Goal: Information Seeking & Learning: Compare options

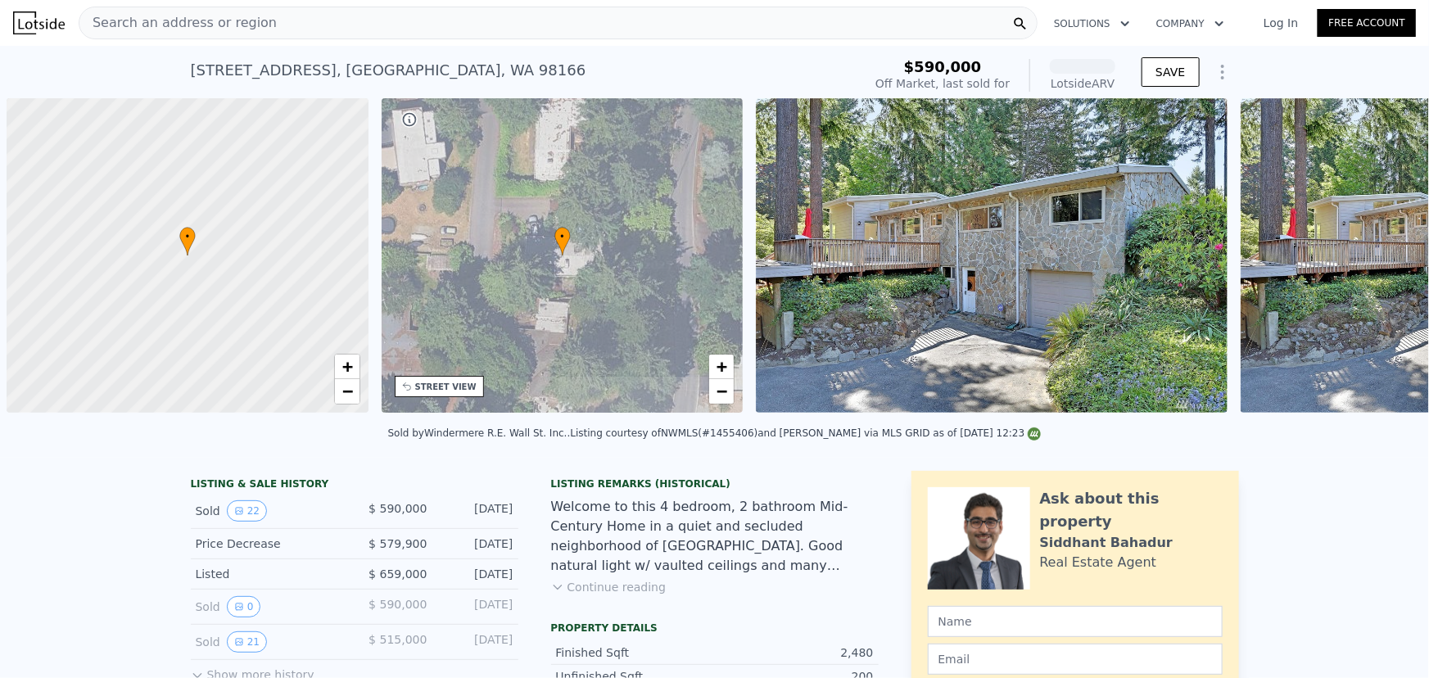
scroll to position [0, 7]
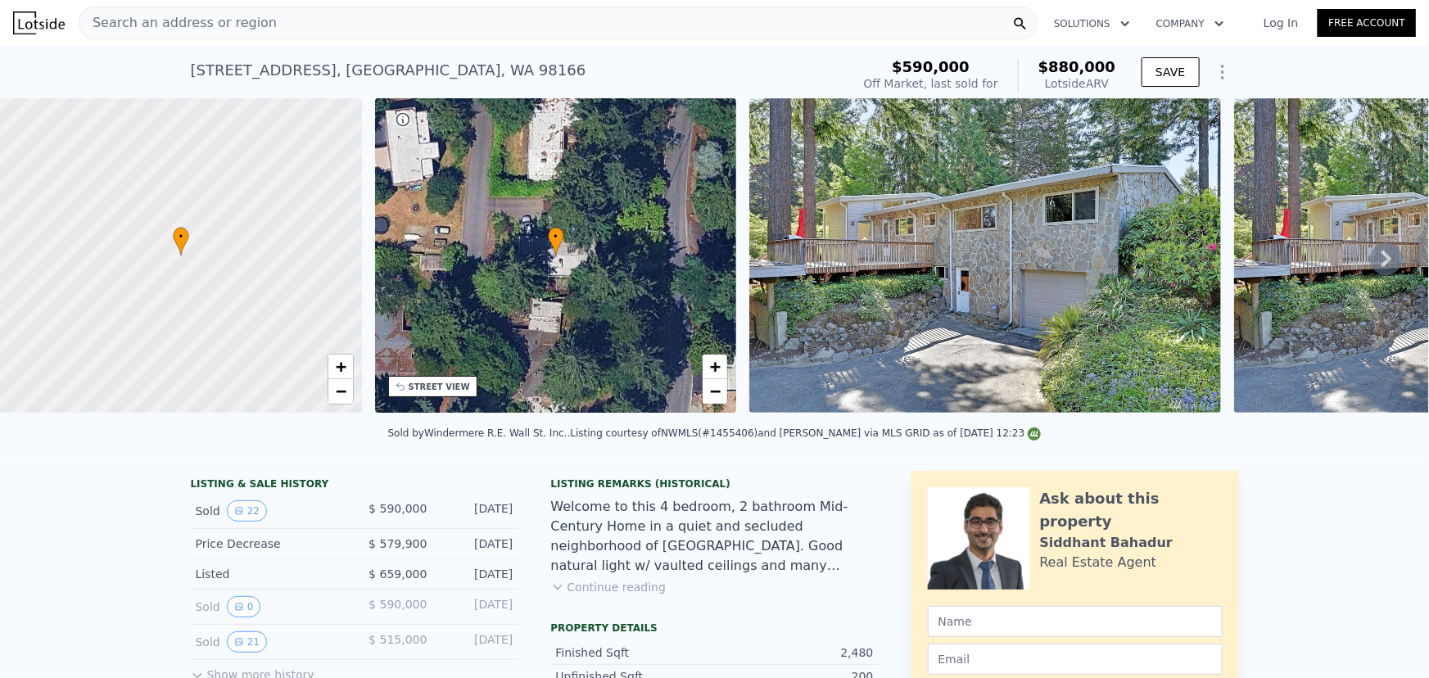
click at [1130, 309] on img at bounding box center [986, 255] width 472 height 315
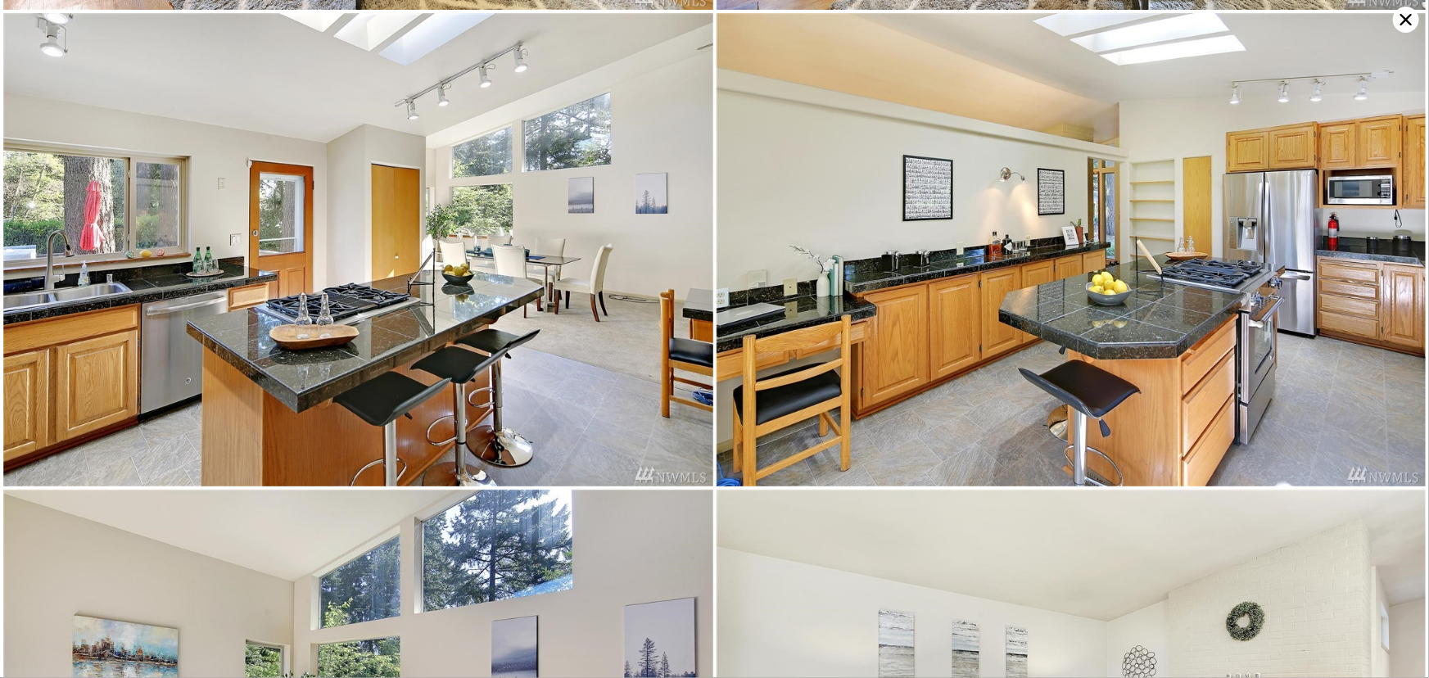
scroll to position [945, 0]
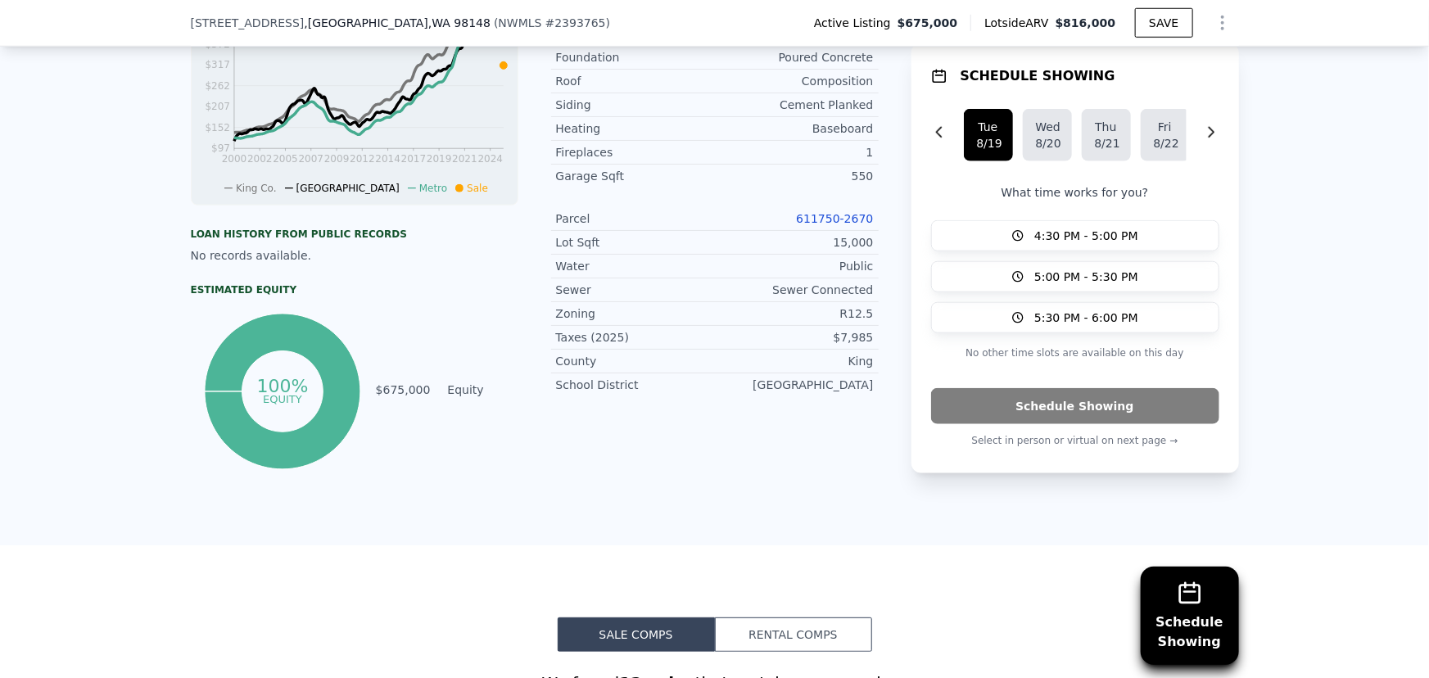
scroll to position [1185, 0]
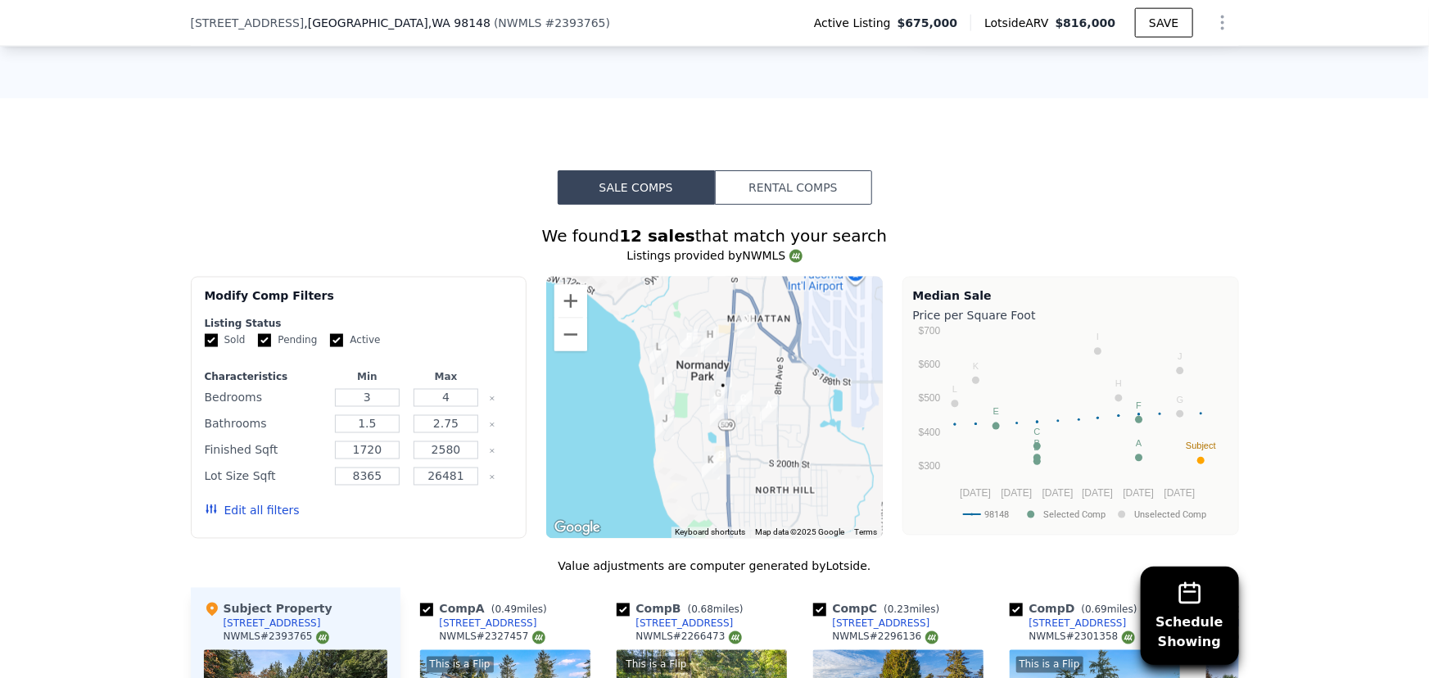
click at [256, 519] on button "Edit all filters" at bounding box center [252, 511] width 95 height 16
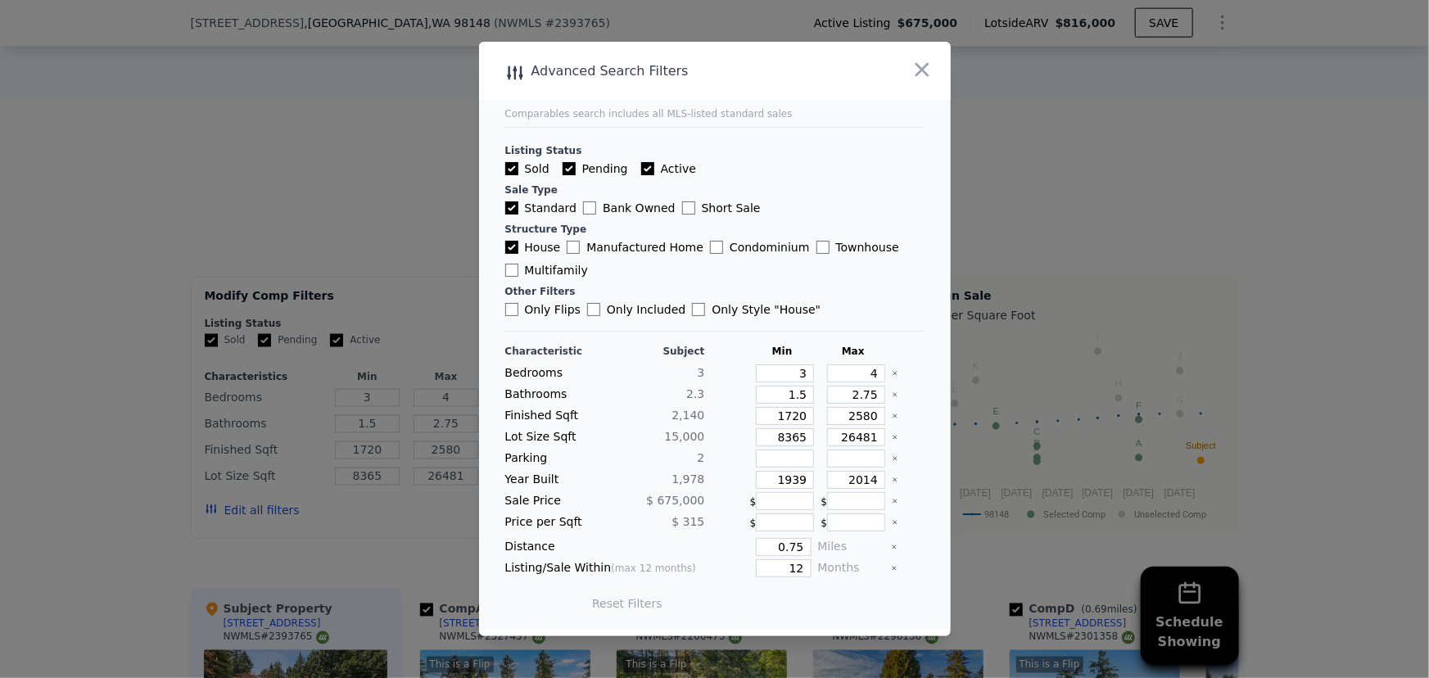
click at [441, 195] on div at bounding box center [714, 339] width 1429 height 678
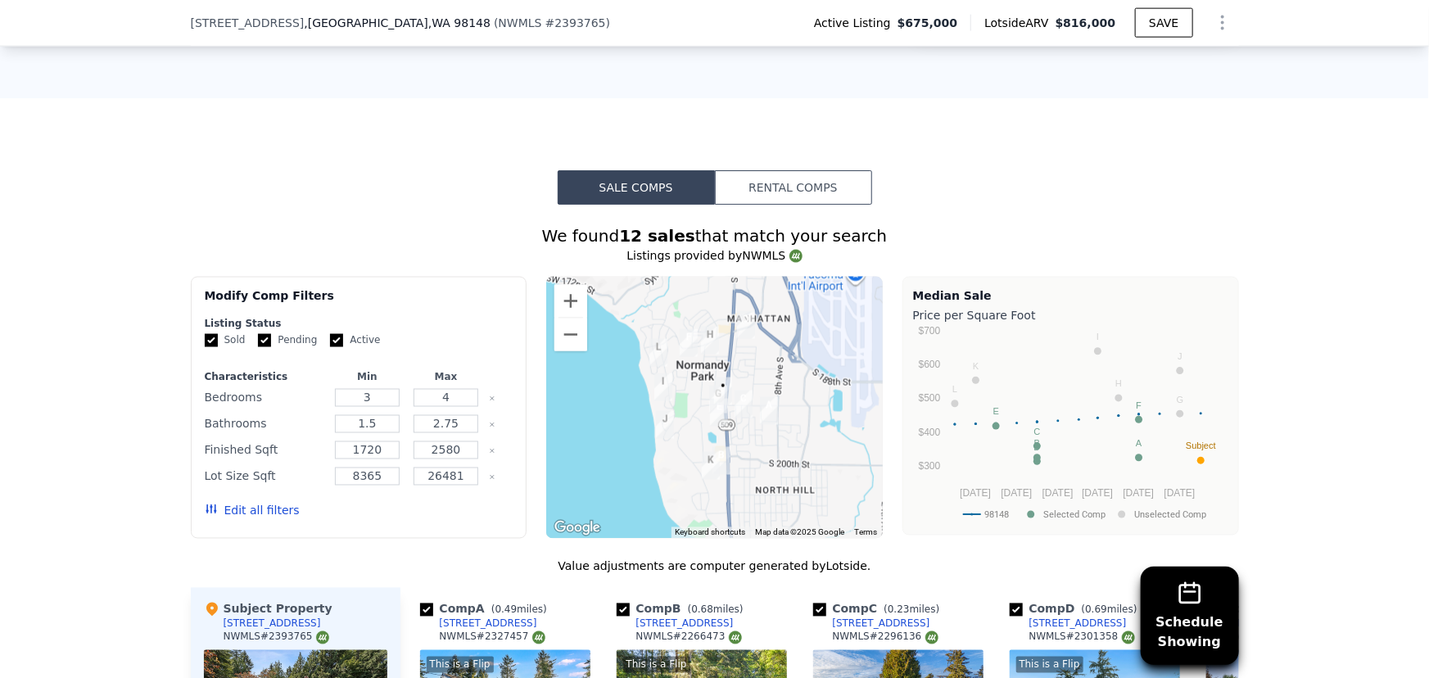
click at [258, 519] on button "Edit all filters" at bounding box center [252, 511] width 95 height 16
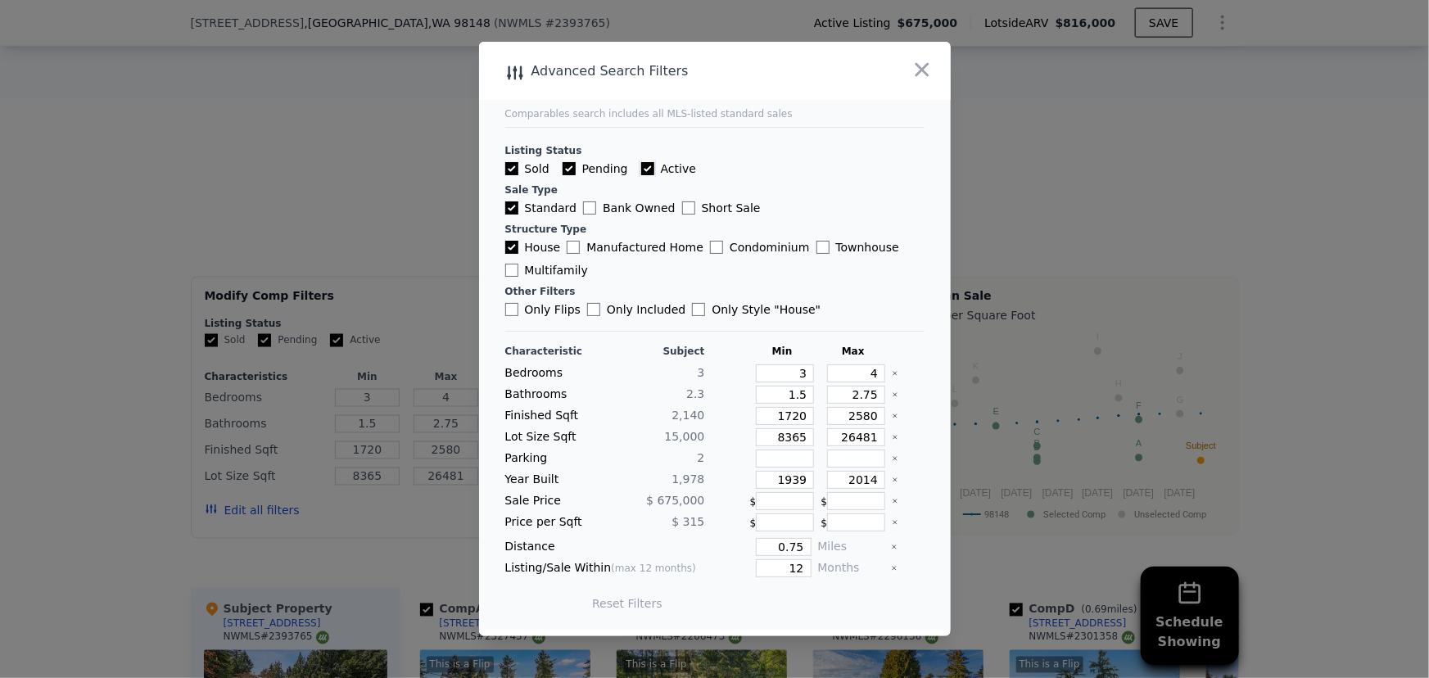
click at [641, 164] on input "Active" at bounding box center [647, 168] width 13 height 13
checkbox input "false"
click at [569, 170] on input "Pending" at bounding box center [569, 168] width 13 height 13
checkbox input "false"
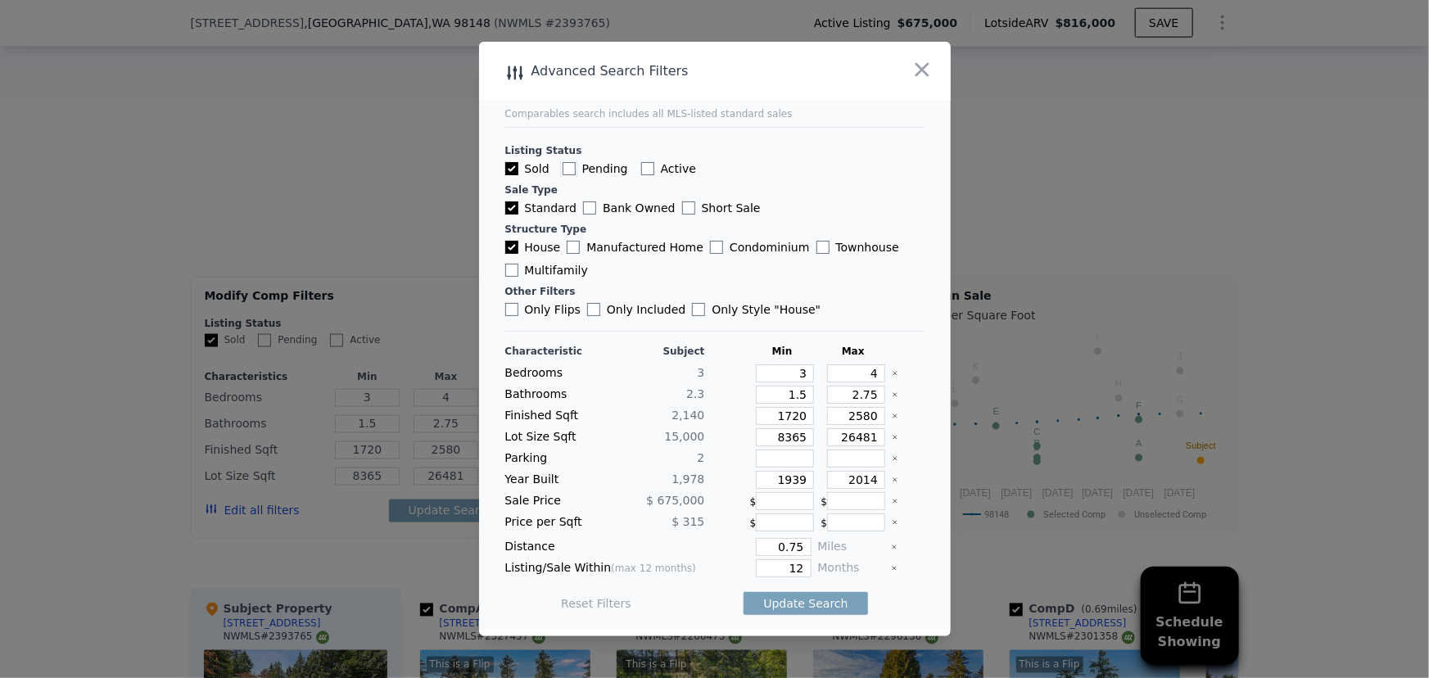
checkbox input "false"
click at [892, 375] on icon "Clear" at bounding box center [895, 373] width 7 height 7
click at [892, 395] on icon "Clear" at bounding box center [895, 395] width 7 height 7
click at [892, 419] on icon "Clear" at bounding box center [895, 416] width 7 height 7
click at [794, 419] on input "number" at bounding box center [785, 416] width 58 height 18
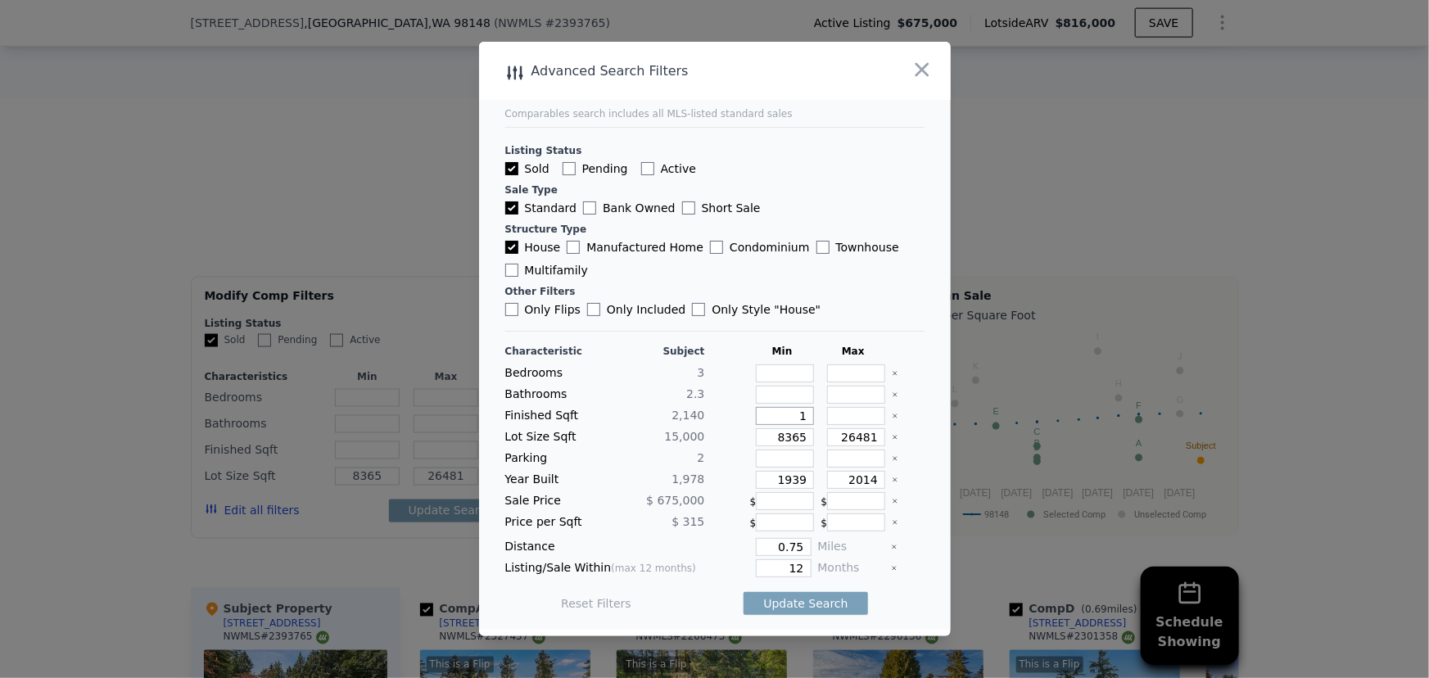
type input "19"
type input "1"
type input "140"
type input "14"
type input "1"
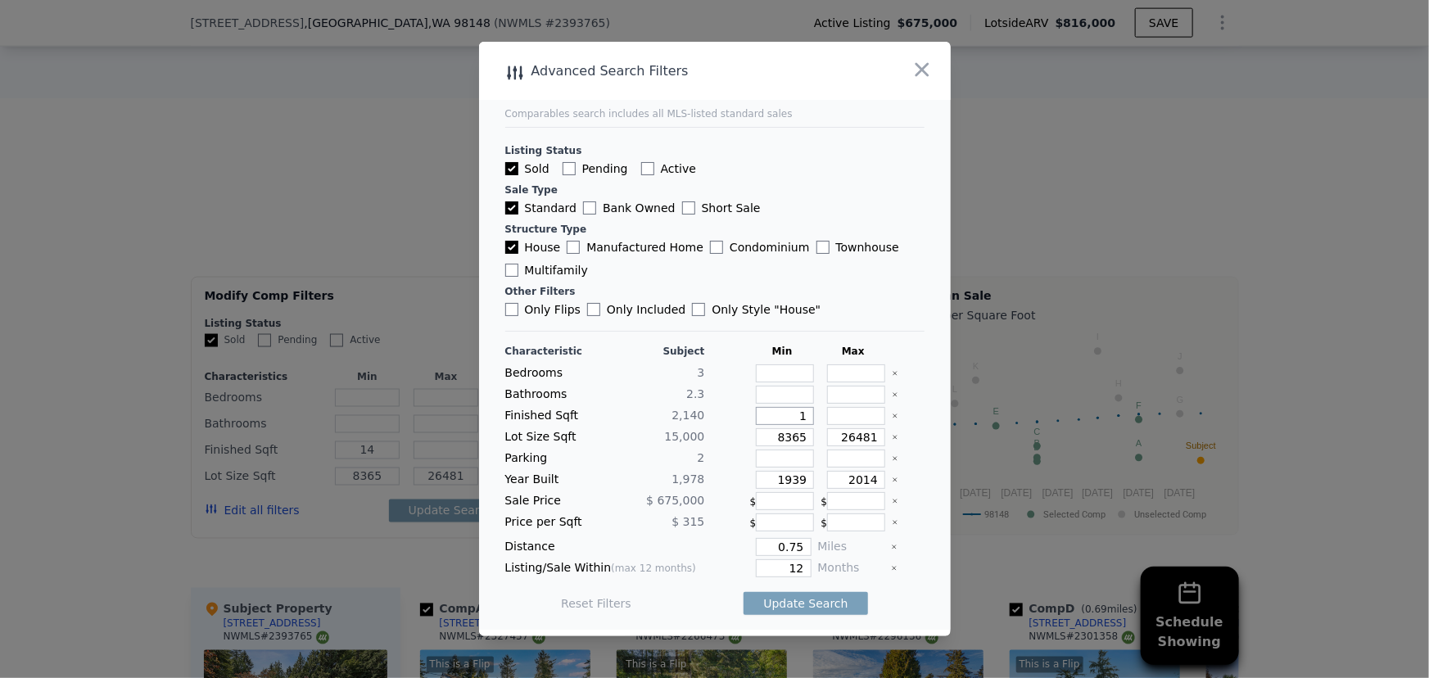
type input "1"
type input "19"
type input "190"
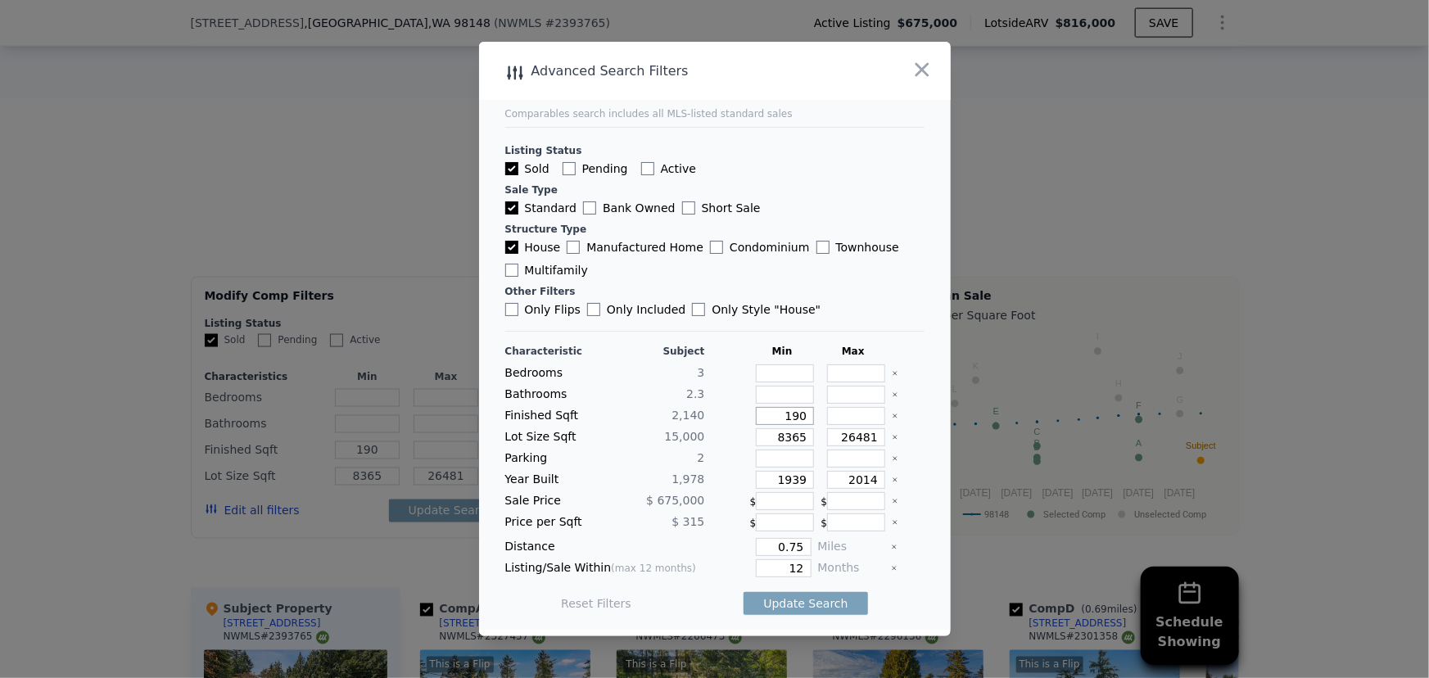
type input "1900"
click at [843, 422] on input "number" at bounding box center [856, 416] width 58 height 18
type input "2"
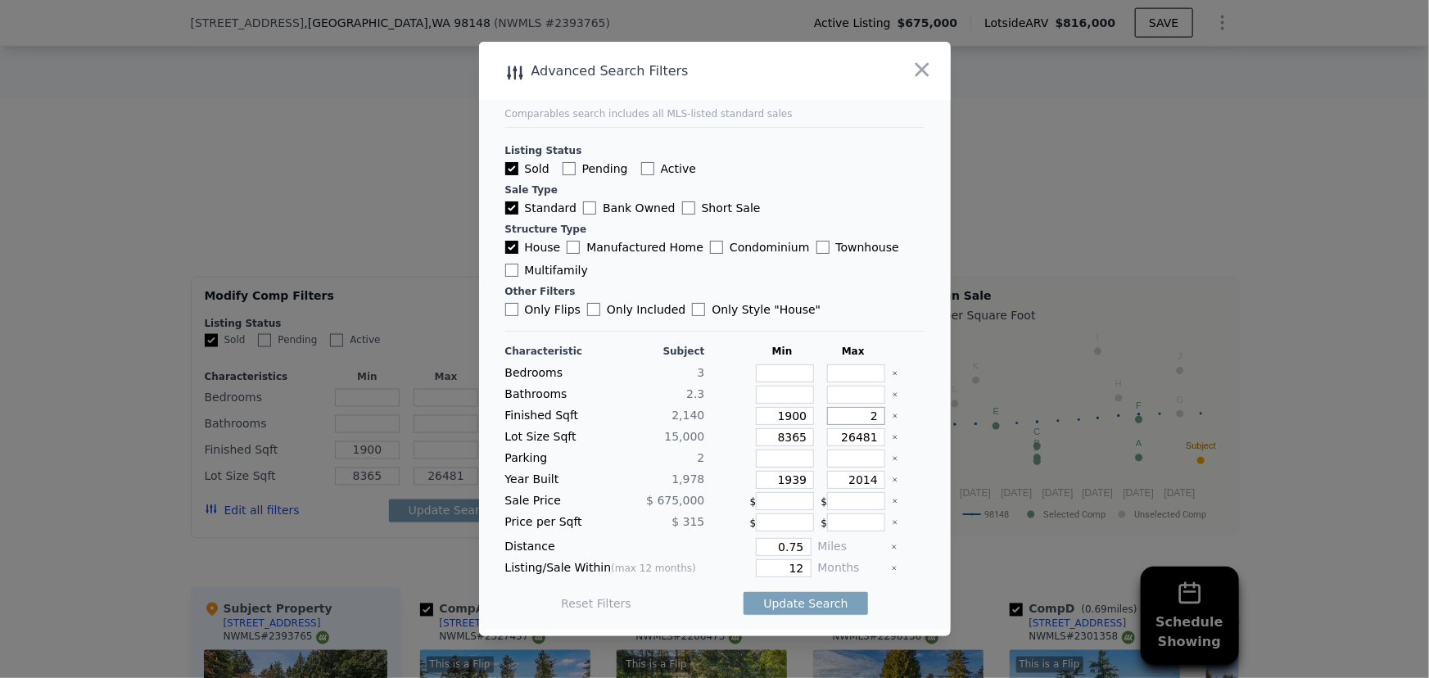
type input "2"
type input "23"
type input "235"
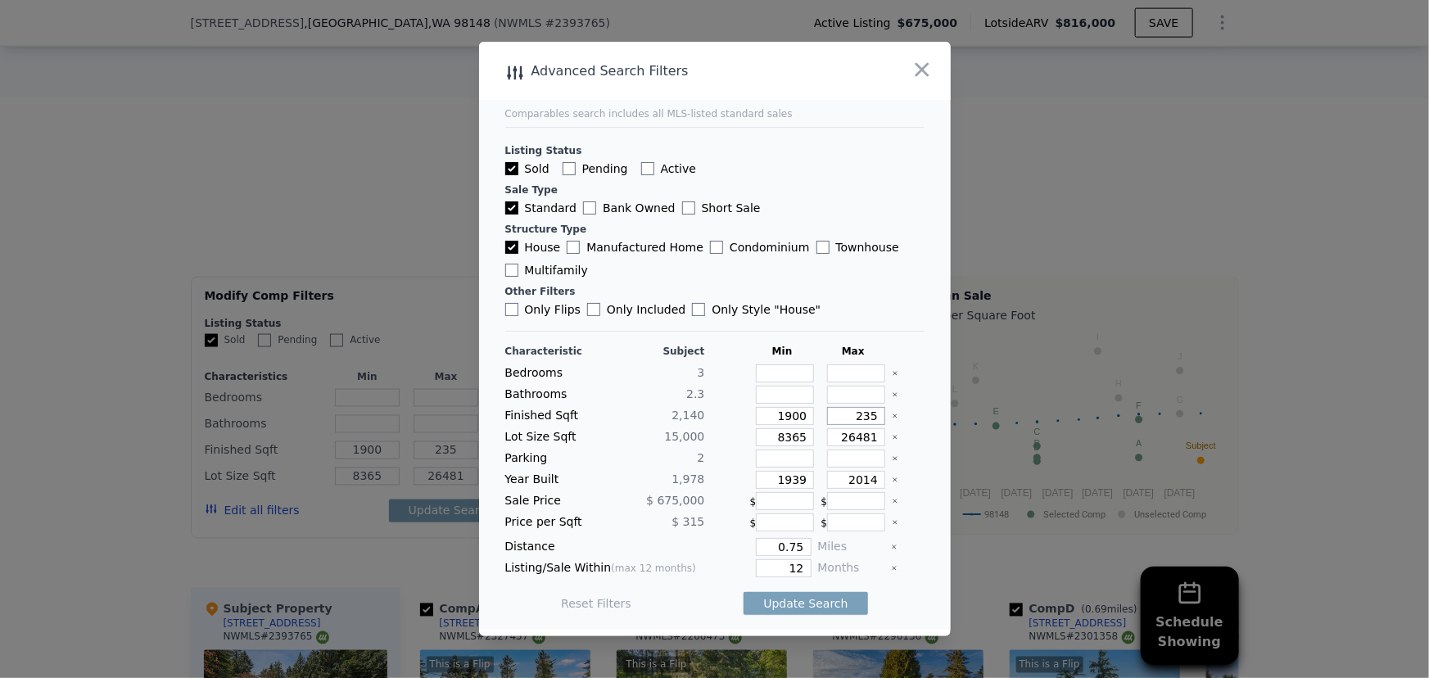
type input "2350"
click at [892, 437] on icon "Clear" at bounding box center [895, 437] width 7 height 7
click at [892, 481] on icon "Clear" at bounding box center [895, 480] width 7 height 7
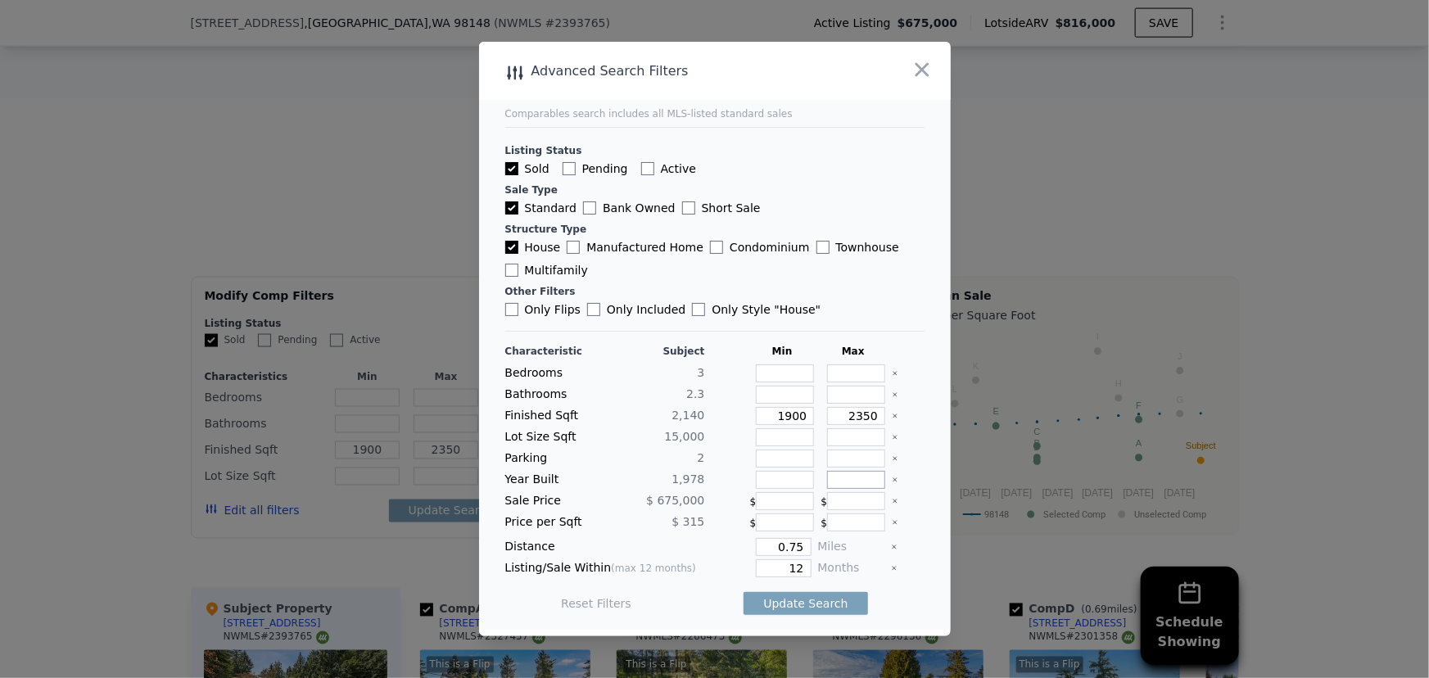
click at [863, 483] on input "number" at bounding box center [856, 480] width 58 height 18
type input "2005"
drag, startPoint x: 797, startPoint y: 546, endPoint x: 695, endPoint y: 548, distance: 101.6
click at [697, 549] on div "Distance 0.75 Miles" at bounding box center [714, 547] width 419 height 18
type input "1"
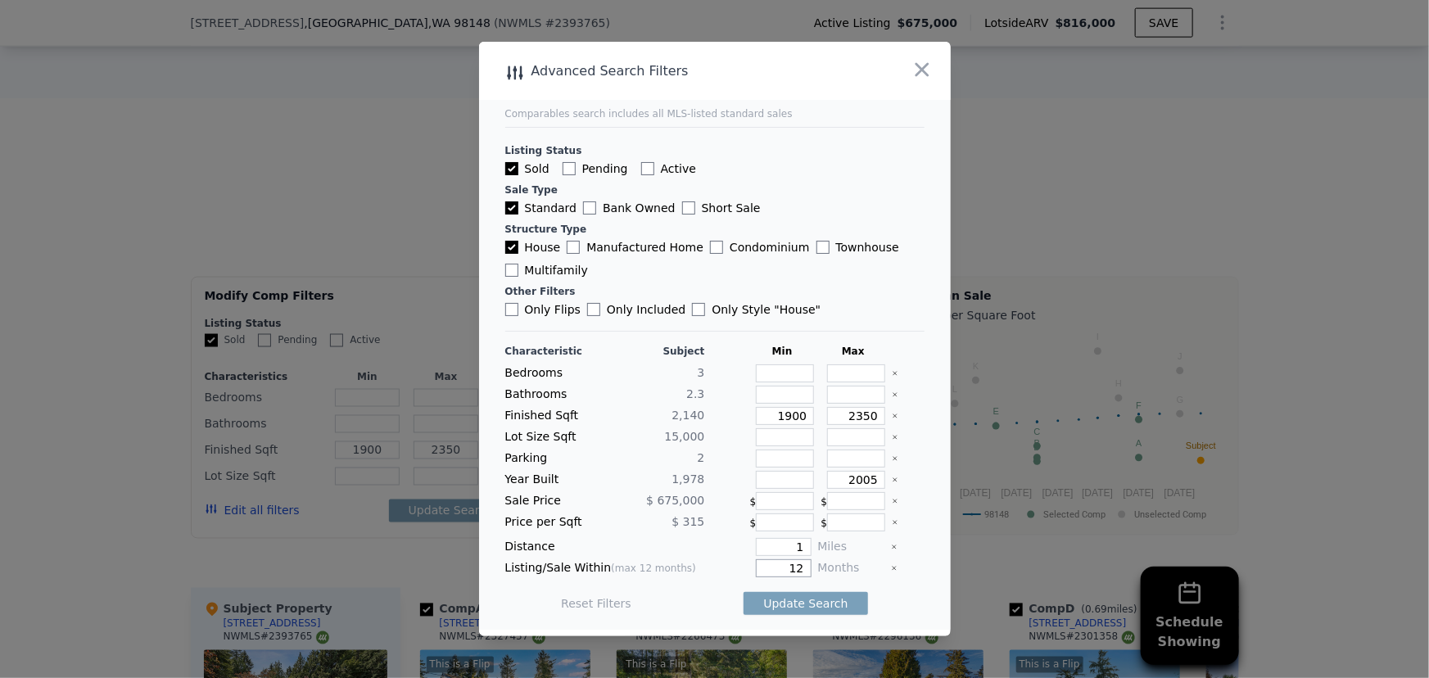
drag, startPoint x: 782, startPoint y: 569, endPoint x: 813, endPoint y: 570, distance: 30.4
click at [813, 570] on div "Listing/Sale Within (max 12 months) 12 Months" at bounding box center [714, 568] width 419 height 18
type input "6"
click at [817, 601] on button "Update Search" at bounding box center [806, 603] width 124 height 23
checkbox input "false"
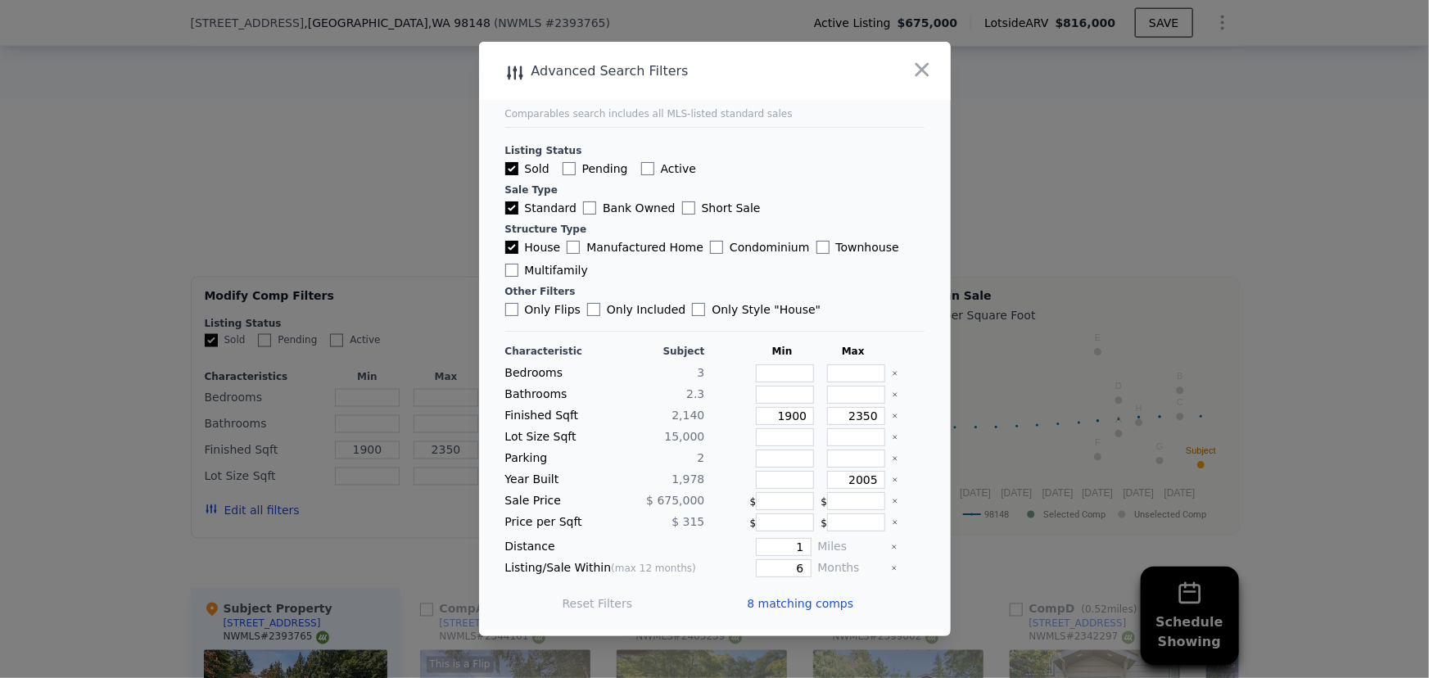
click at [831, 604] on span "8 matching comps" at bounding box center [801, 604] width 106 height 16
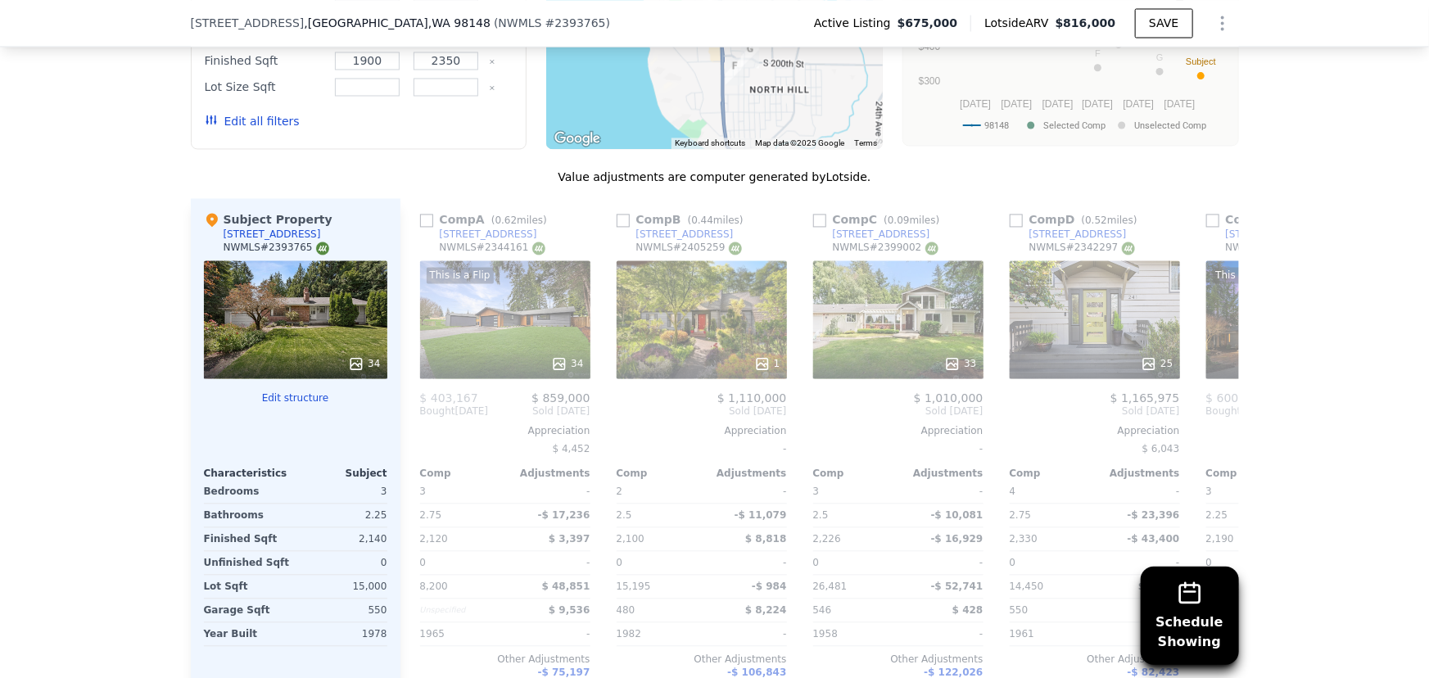
scroll to position [1632, 0]
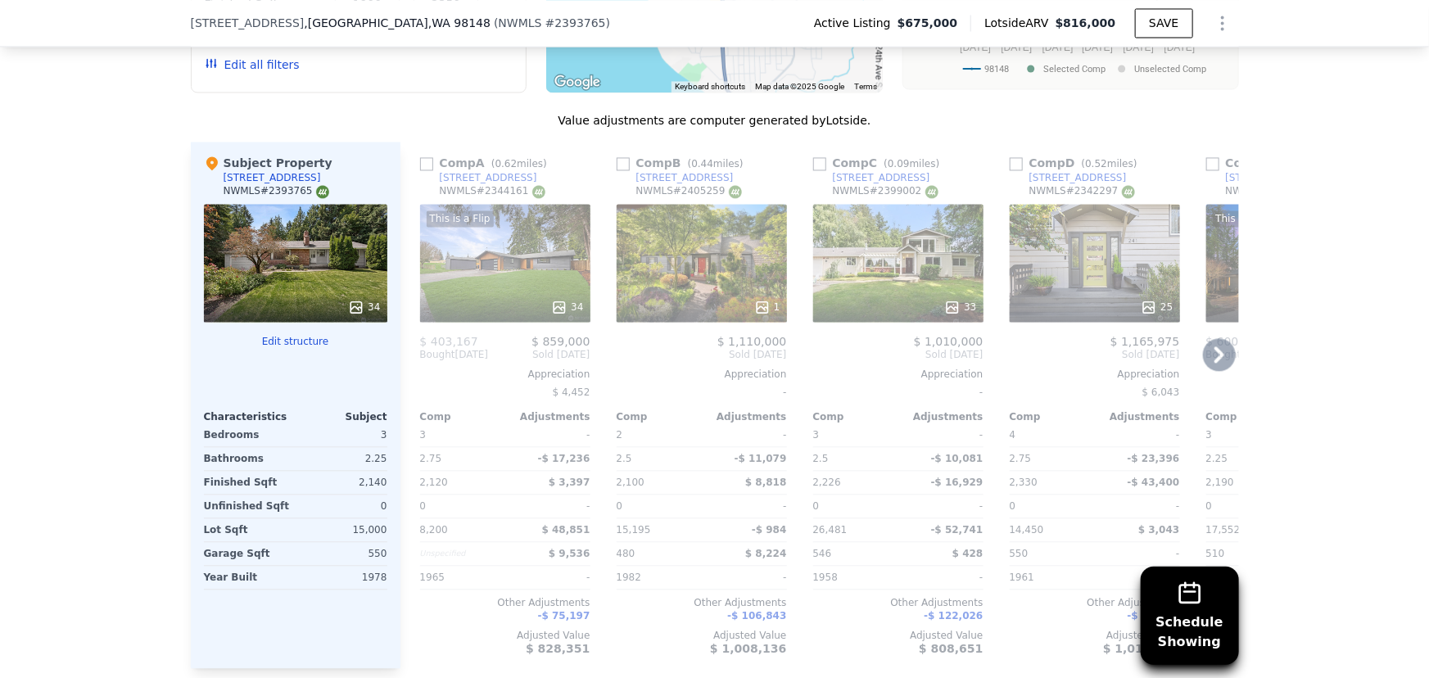
click at [1212, 354] on icon at bounding box center [1219, 354] width 33 height 33
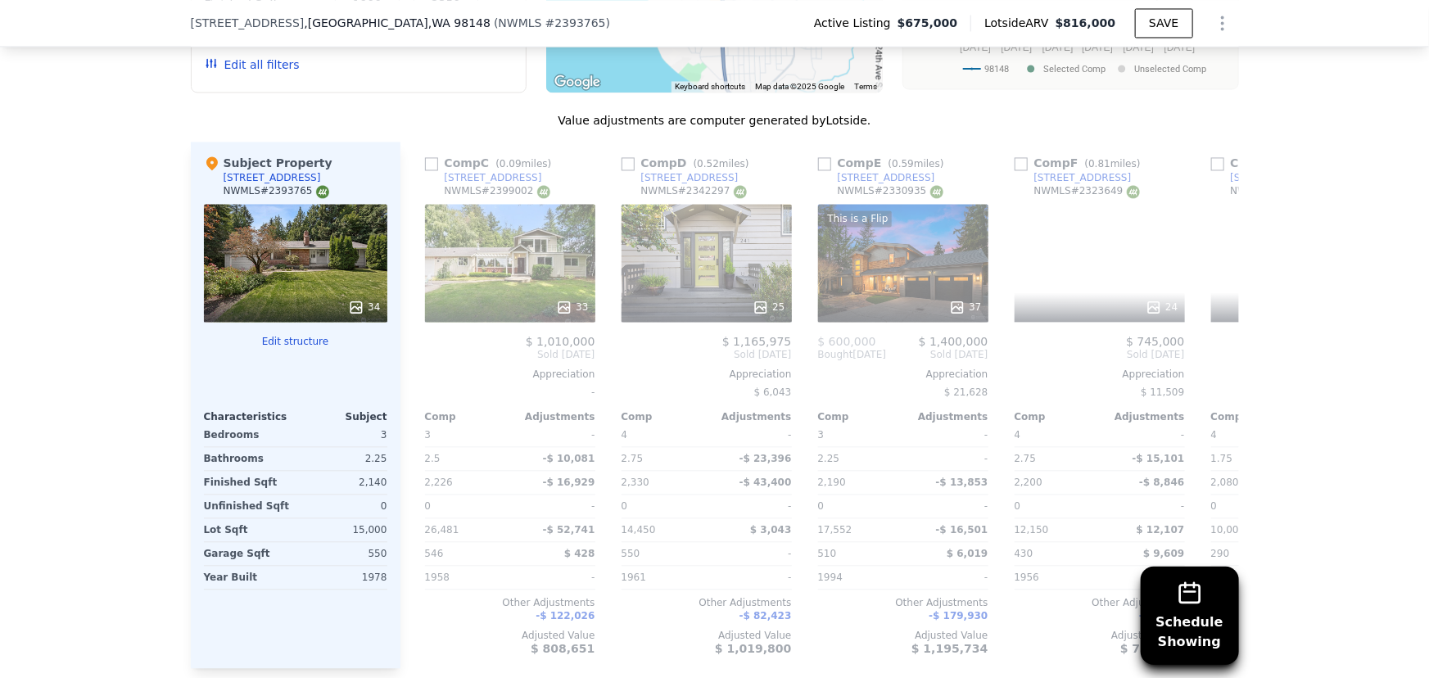
scroll to position [0, 393]
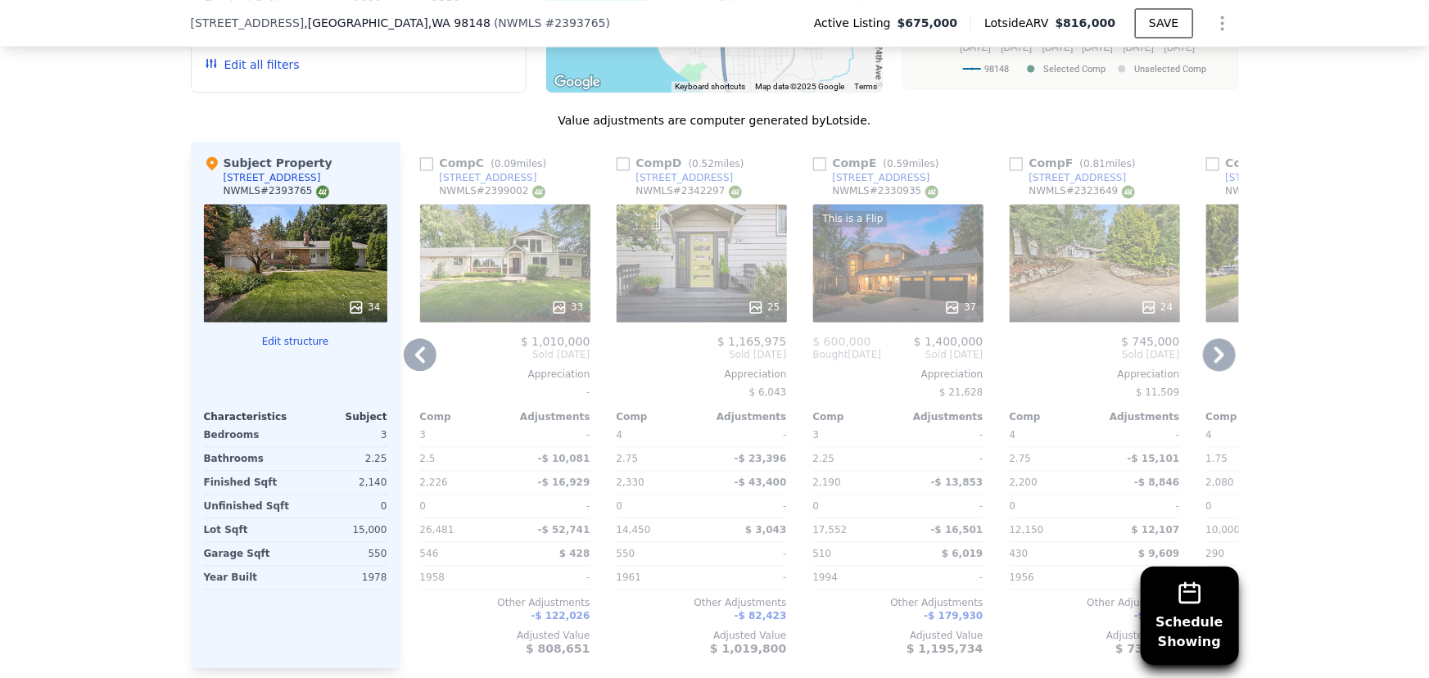
click at [1212, 355] on icon at bounding box center [1219, 354] width 33 height 33
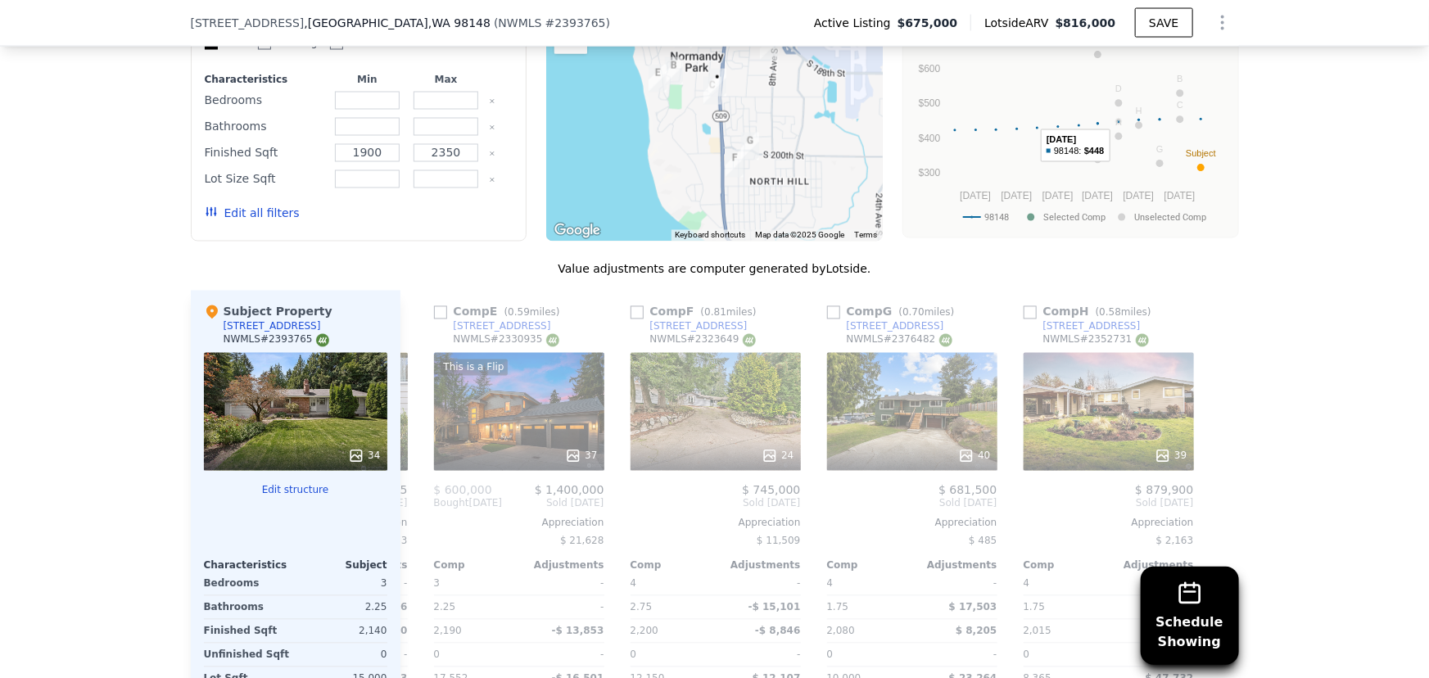
scroll to position [1409, 0]
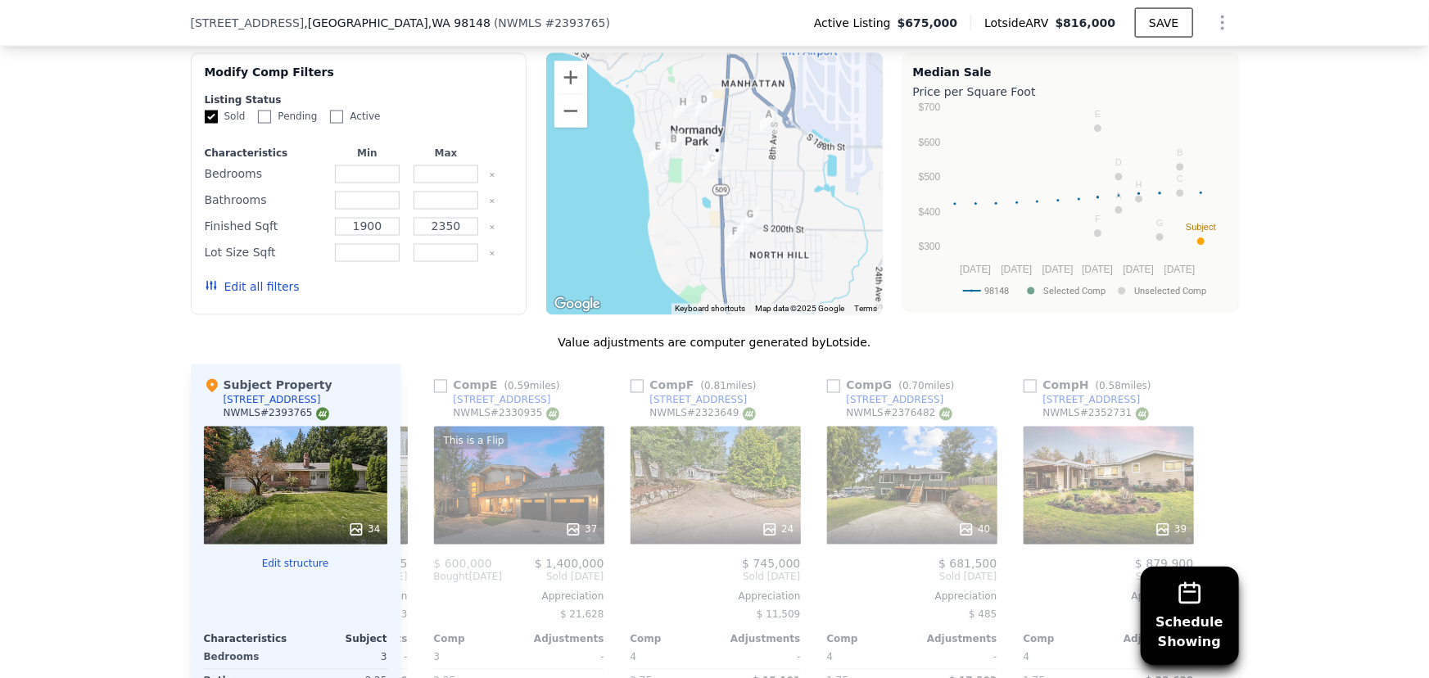
click at [706, 174] on img "19101 1st Ave S" at bounding box center [717, 156] width 31 height 41
click at [705, 173] on img "19101 1st Ave S" at bounding box center [717, 156] width 31 height 41
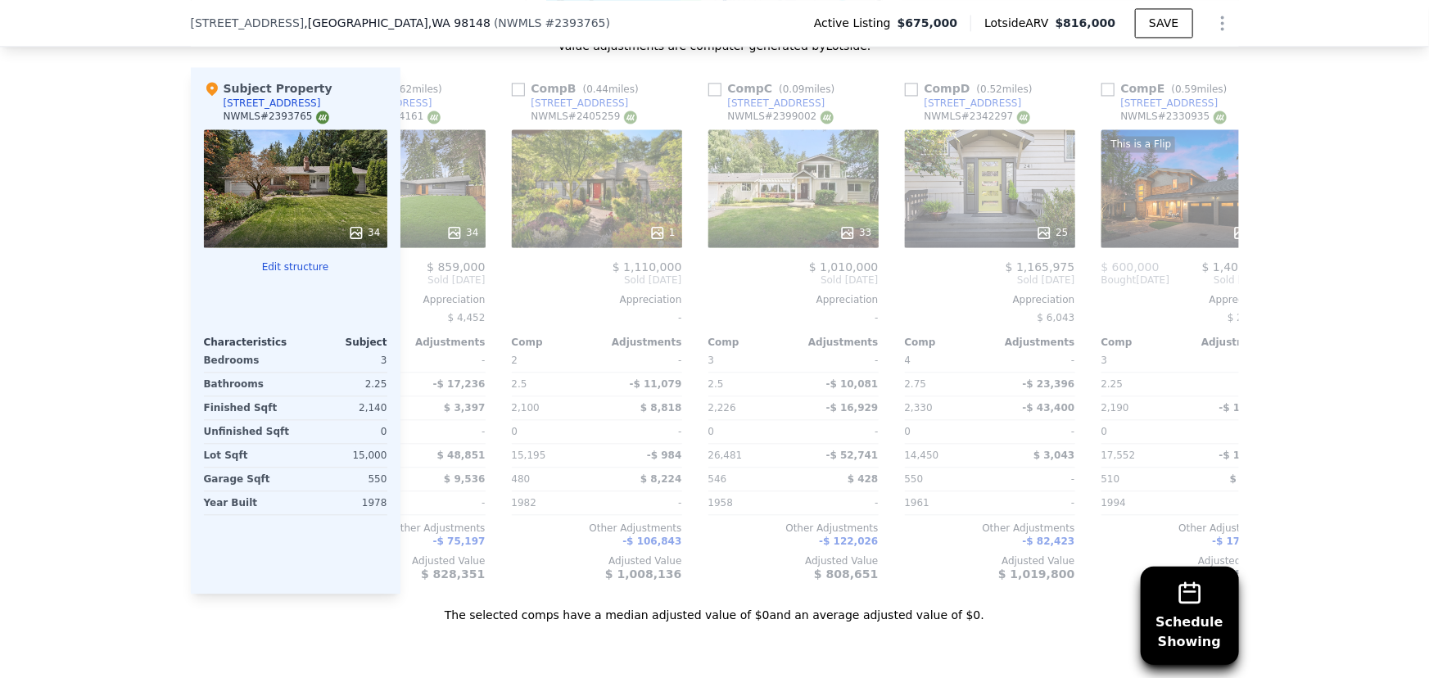
scroll to position [0, 80]
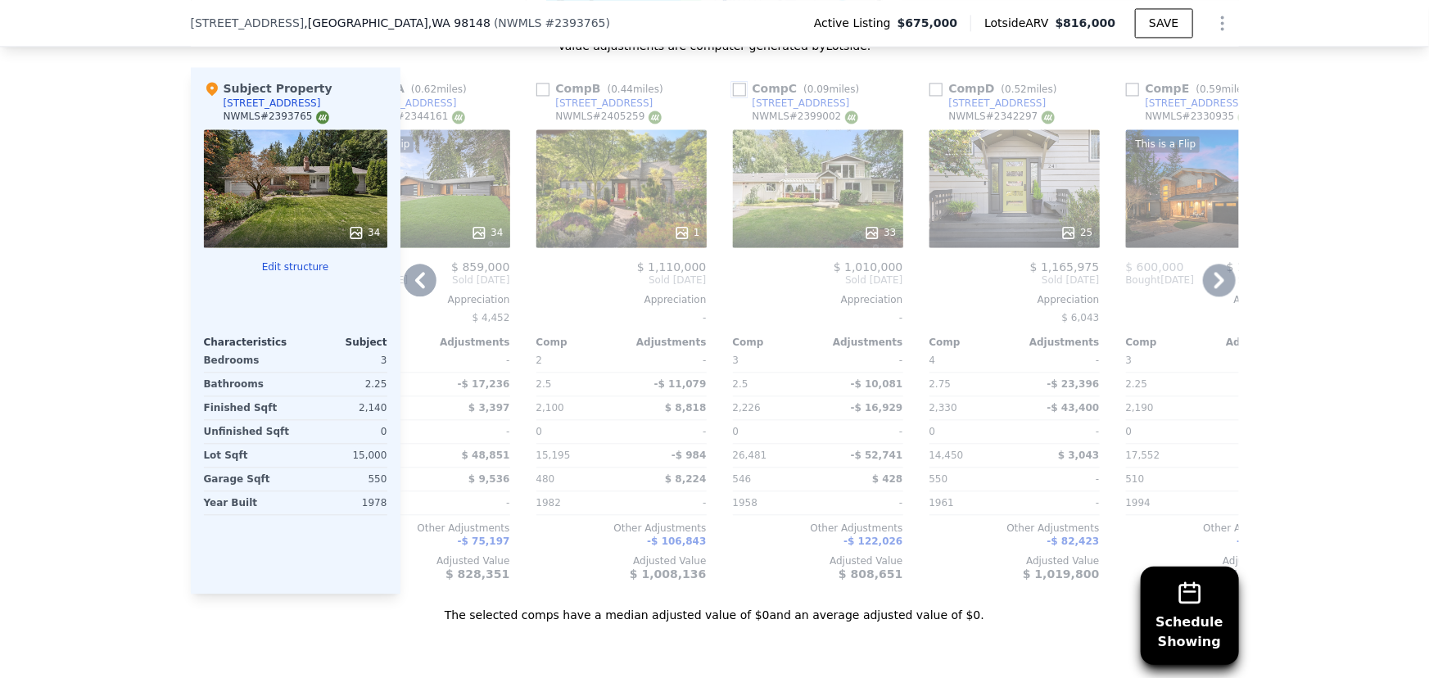
click at [736, 96] on input "checkbox" at bounding box center [739, 89] width 13 height 13
checkbox input "true"
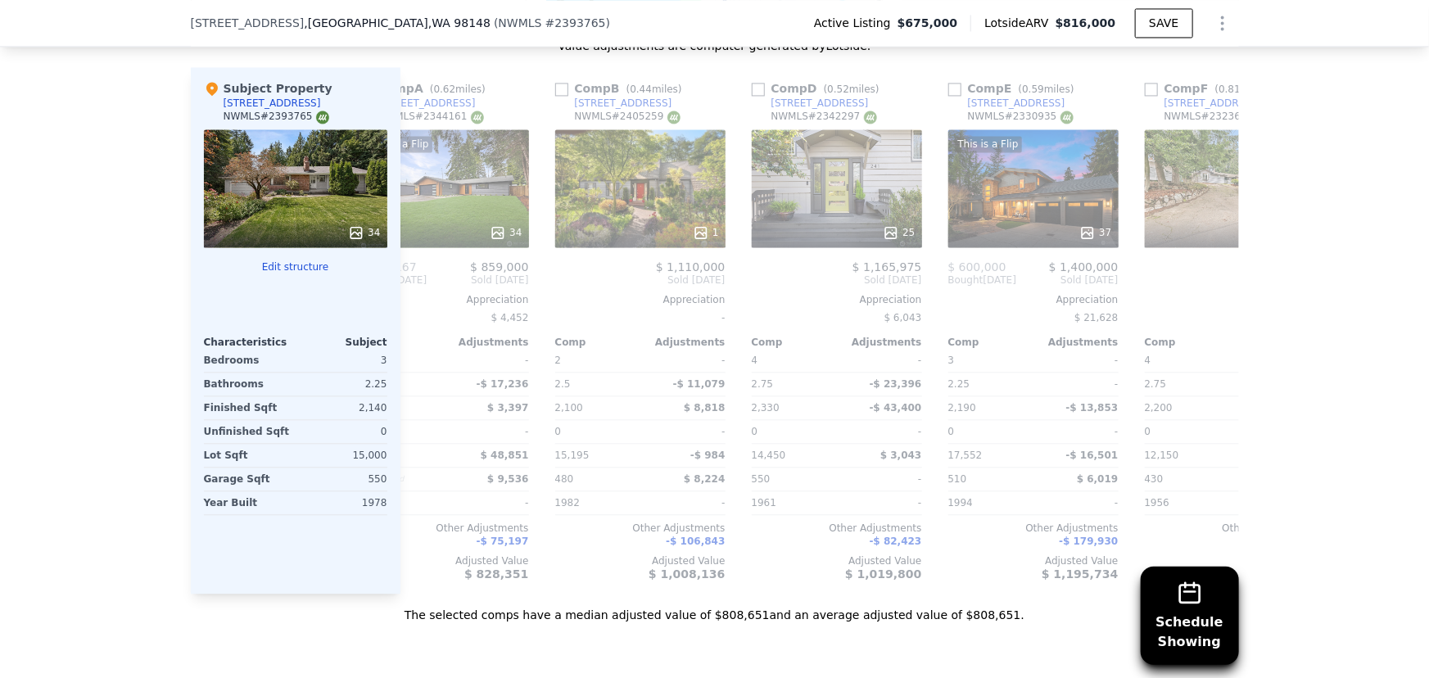
scroll to position [0, 455]
click at [752, 96] on input "checkbox" at bounding box center [758, 89] width 13 height 13
checkbox input "true"
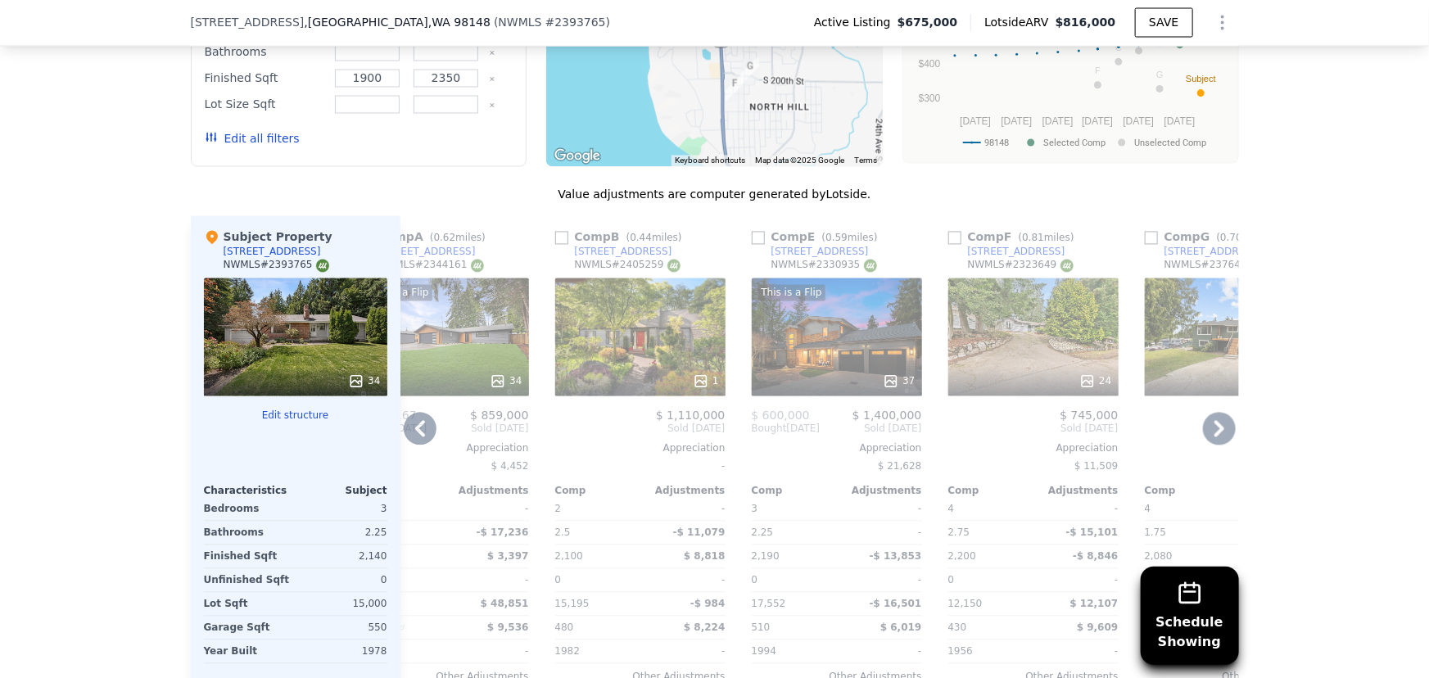
scroll to position [1632, 0]
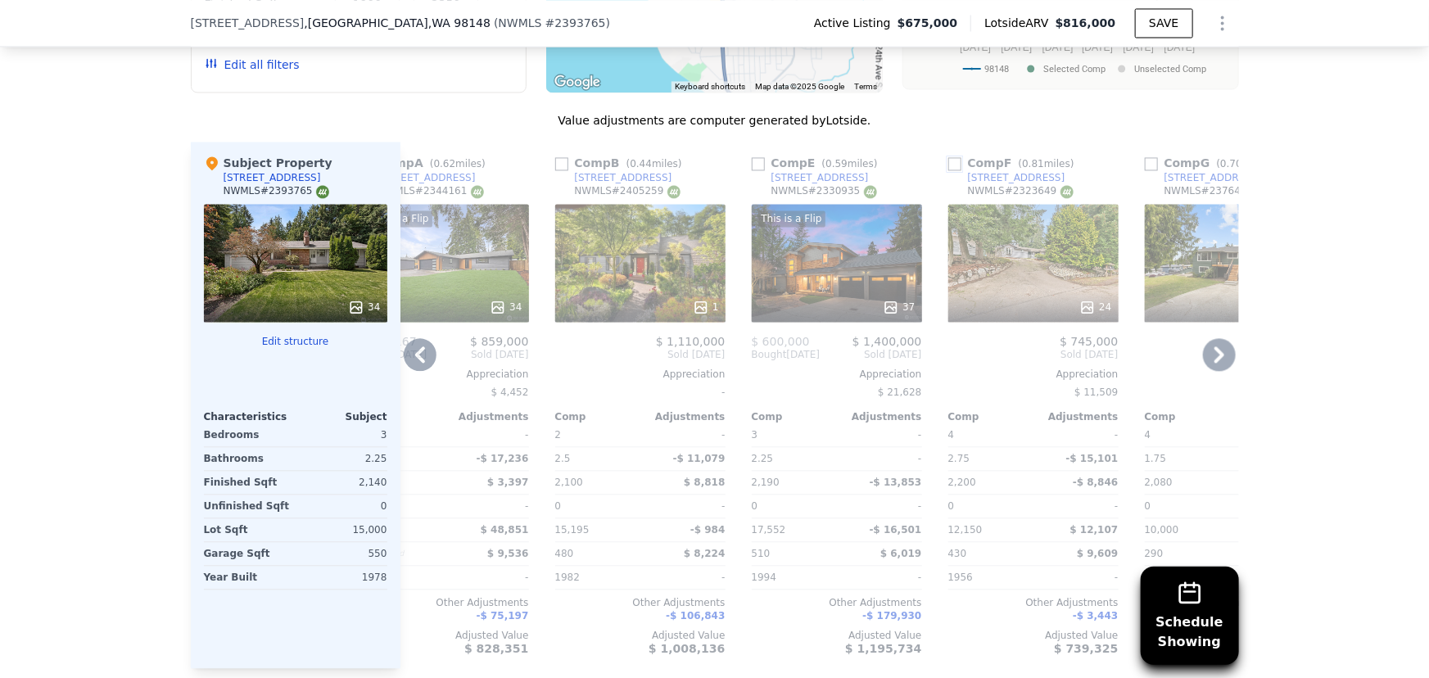
click at [949, 170] on input "checkbox" at bounding box center [955, 163] width 13 height 13
checkbox input "true"
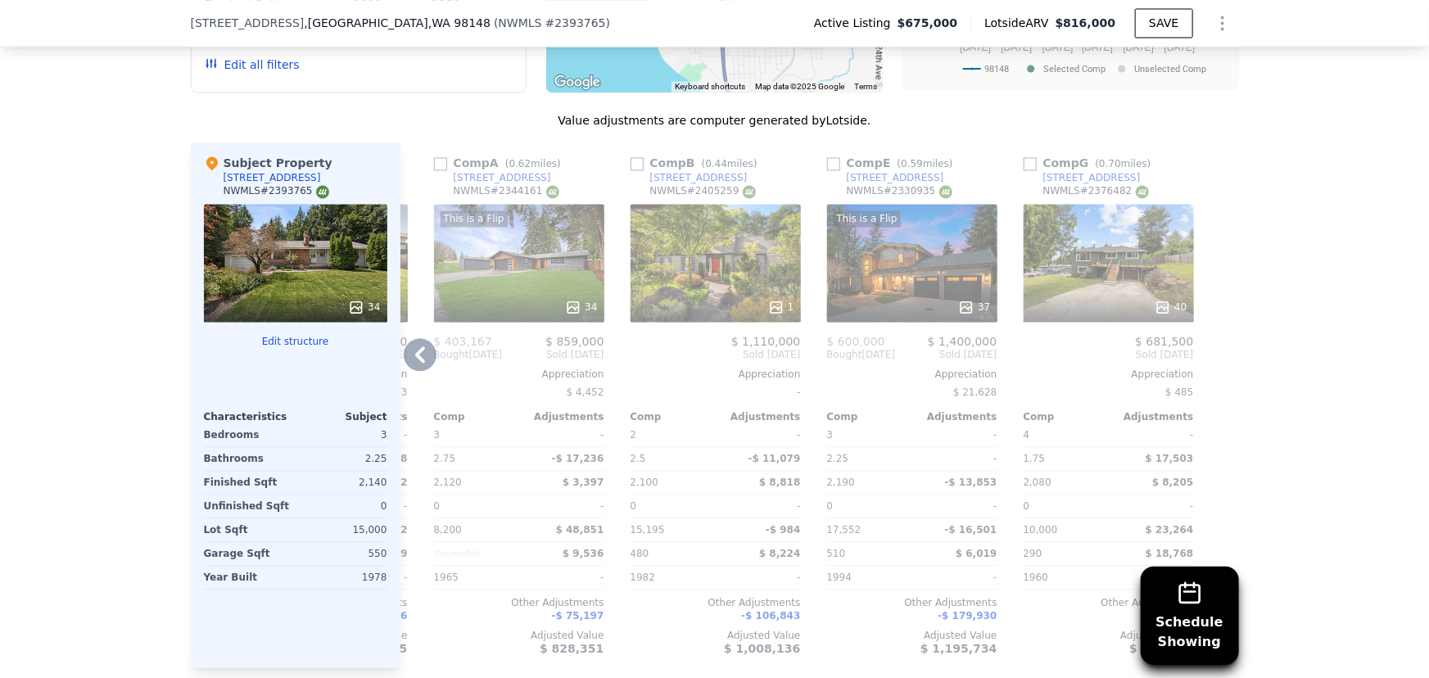
scroll to position [1706, 0]
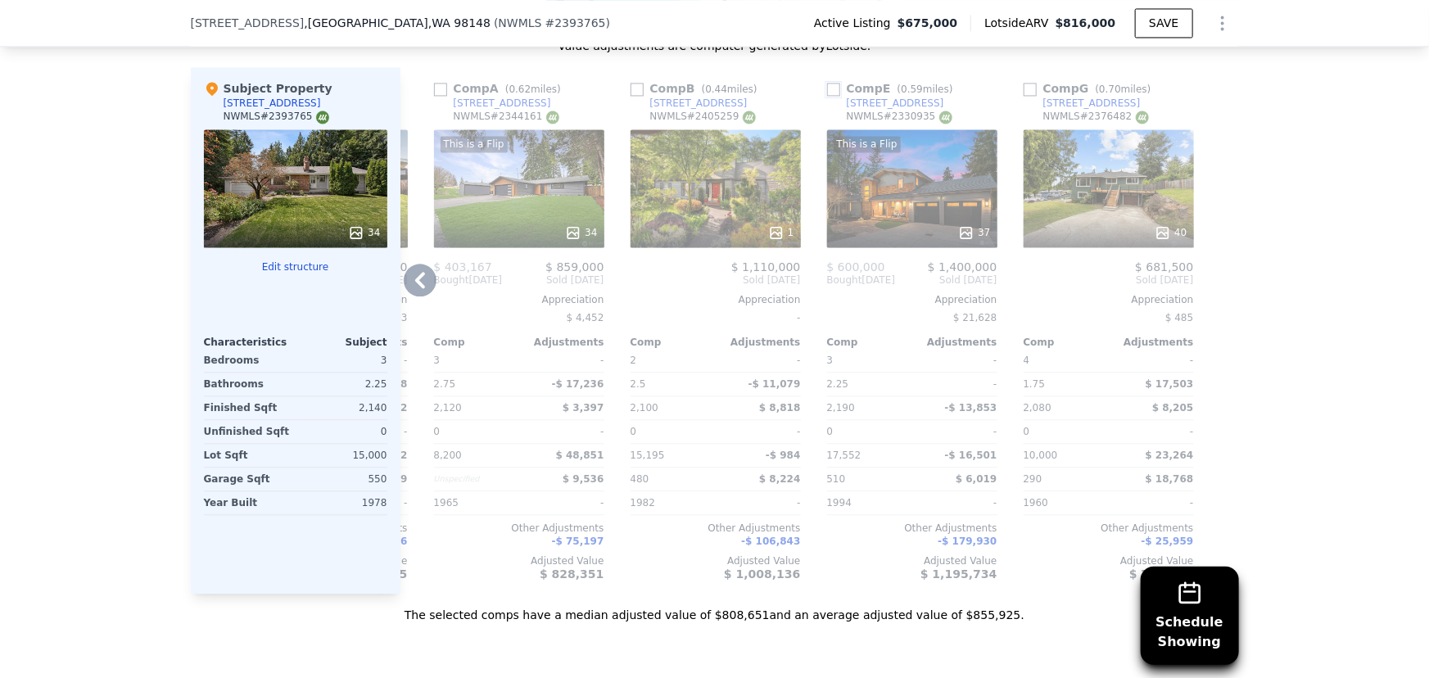
click at [831, 96] on input "checkbox" at bounding box center [833, 89] width 13 height 13
checkbox input "true"
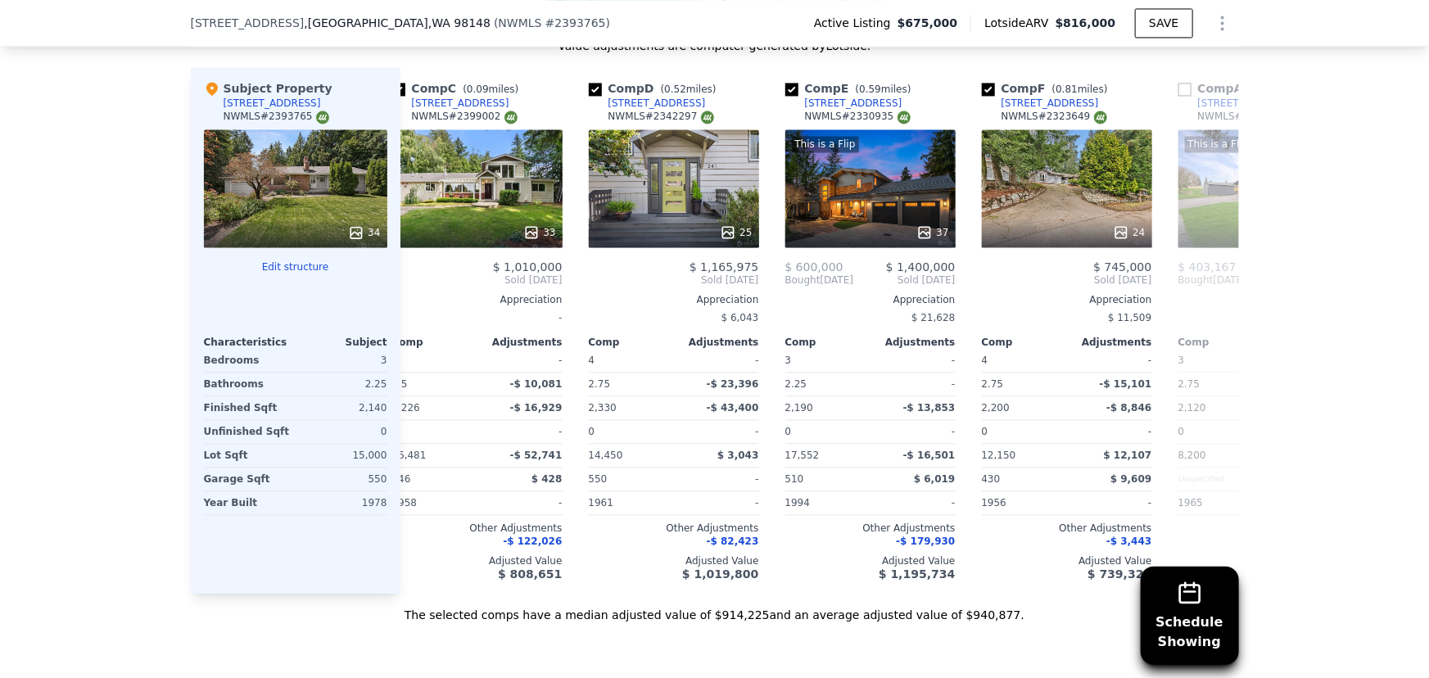
scroll to position [0, 0]
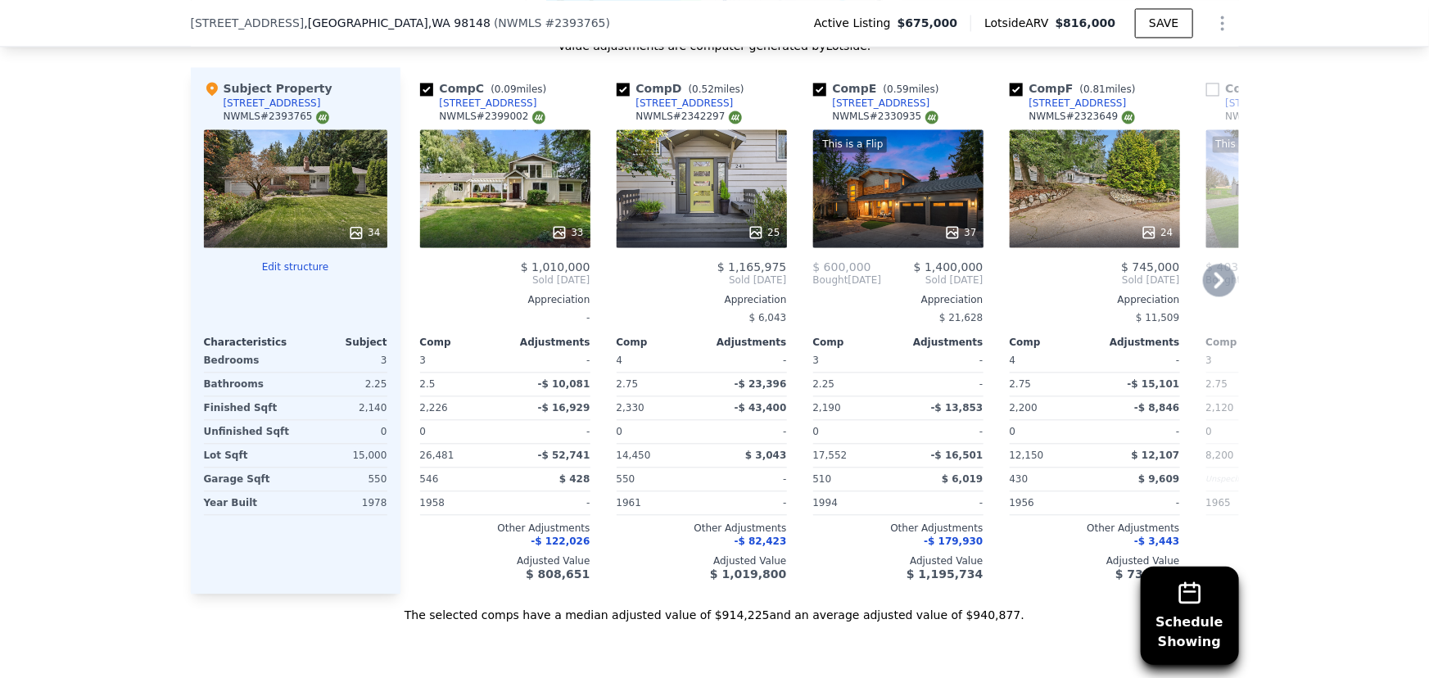
click at [872, 229] on div at bounding box center [898, 232] width 170 height 29
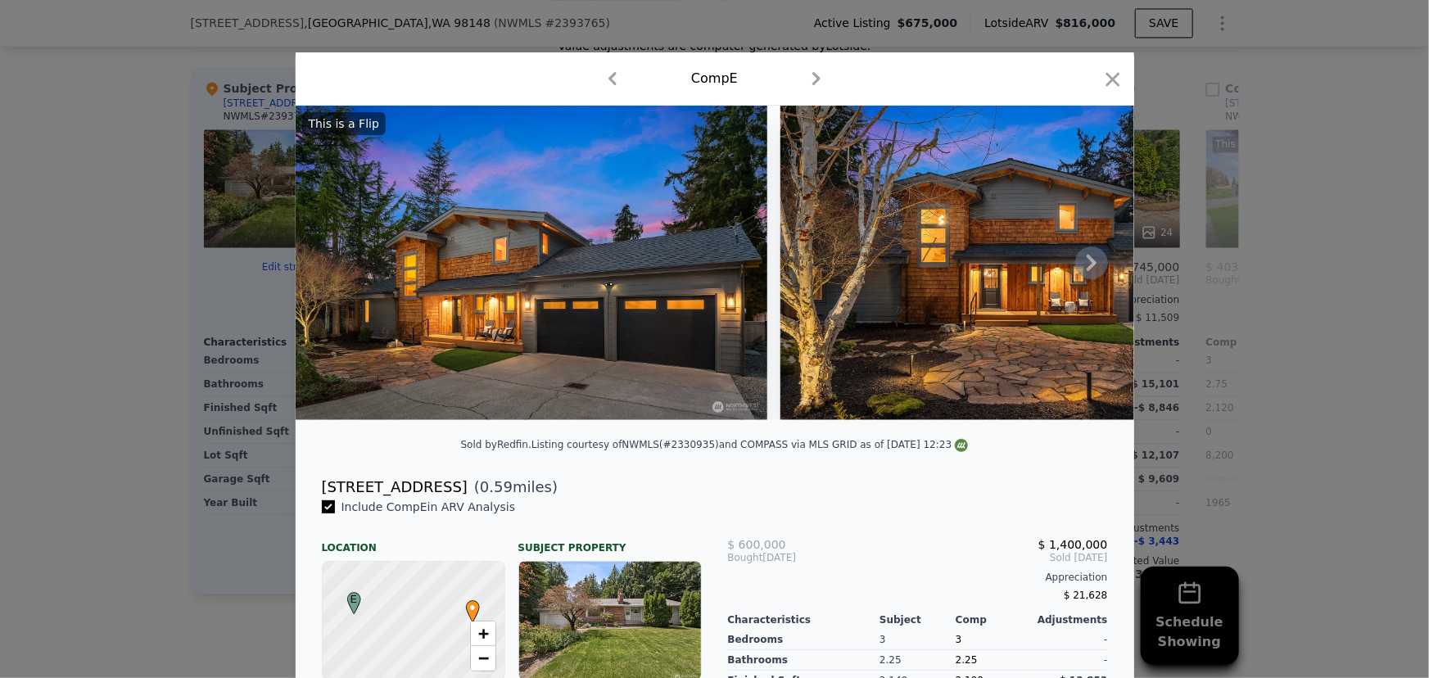
click at [1089, 263] on icon at bounding box center [1092, 263] width 33 height 33
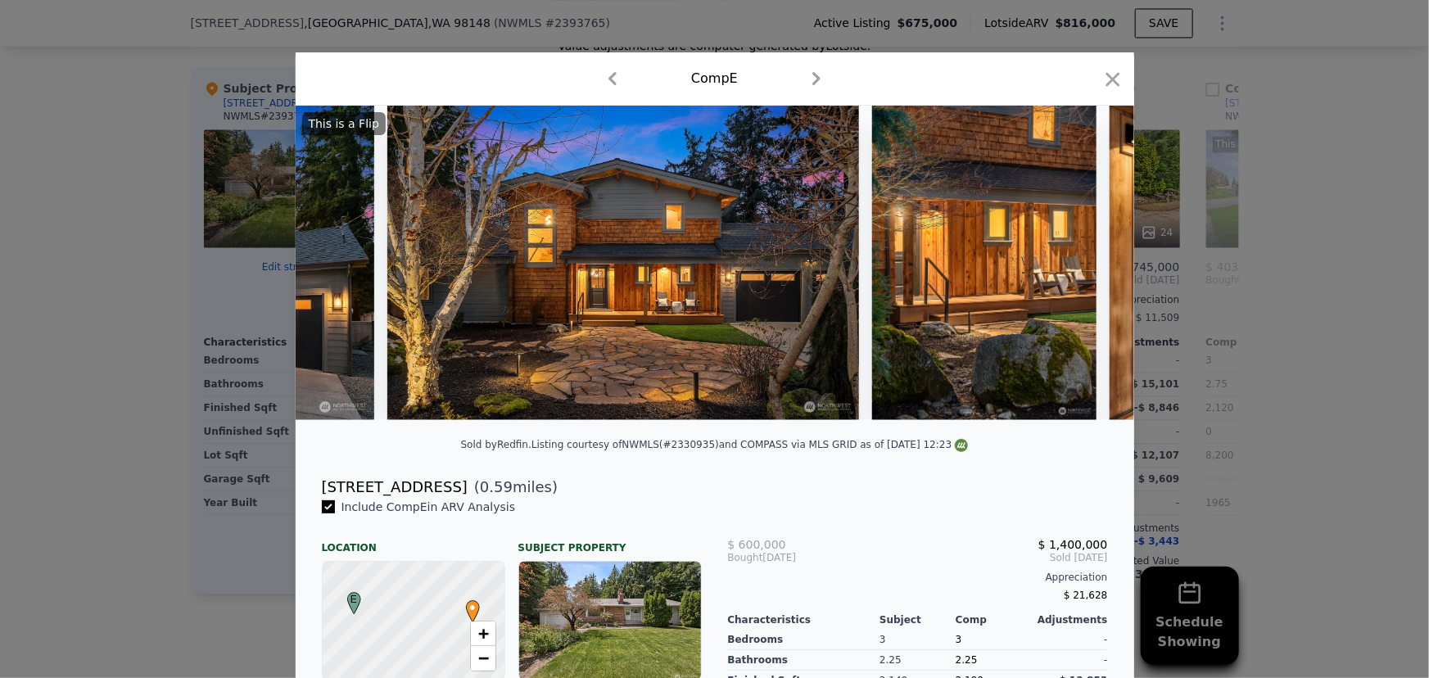
click at [1088, 263] on img at bounding box center [984, 263] width 224 height 315
click at [1088, 263] on icon at bounding box center [1092, 263] width 33 height 33
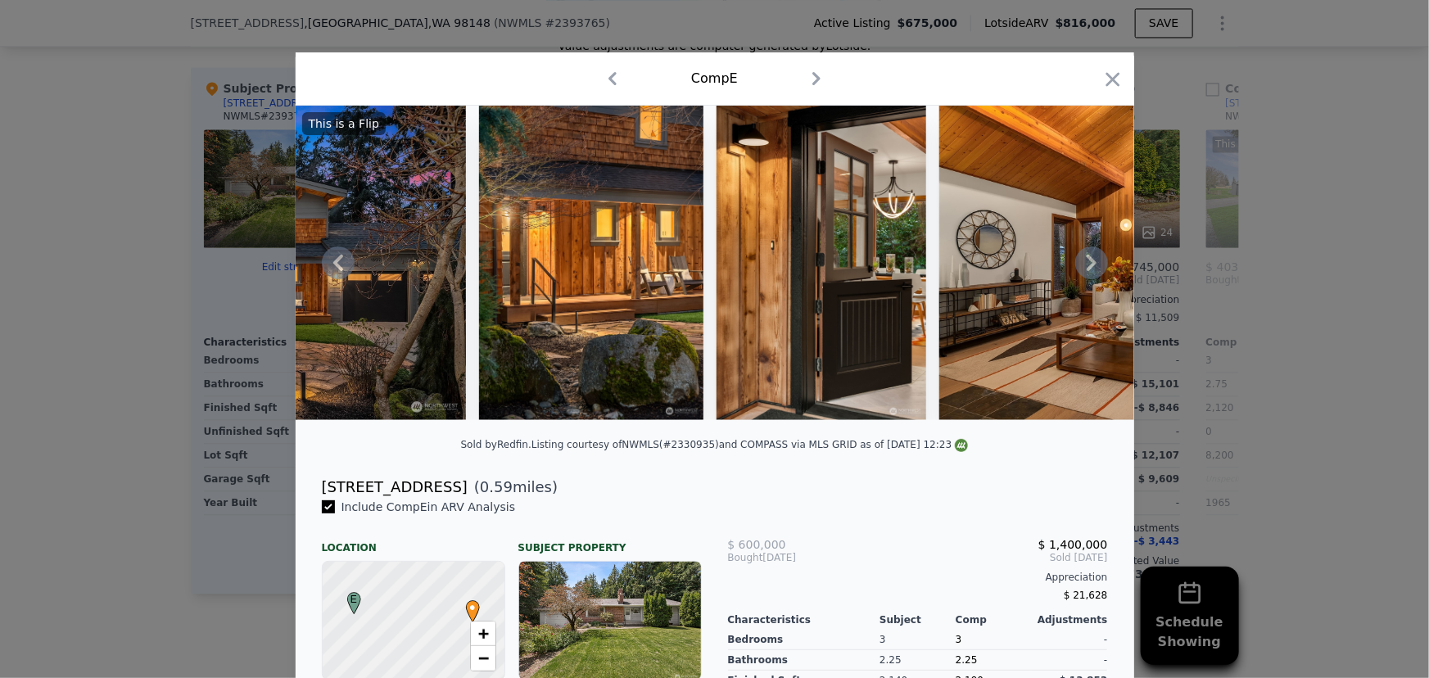
click at [1088, 263] on icon at bounding box center [1092, 263] width 33 height 33
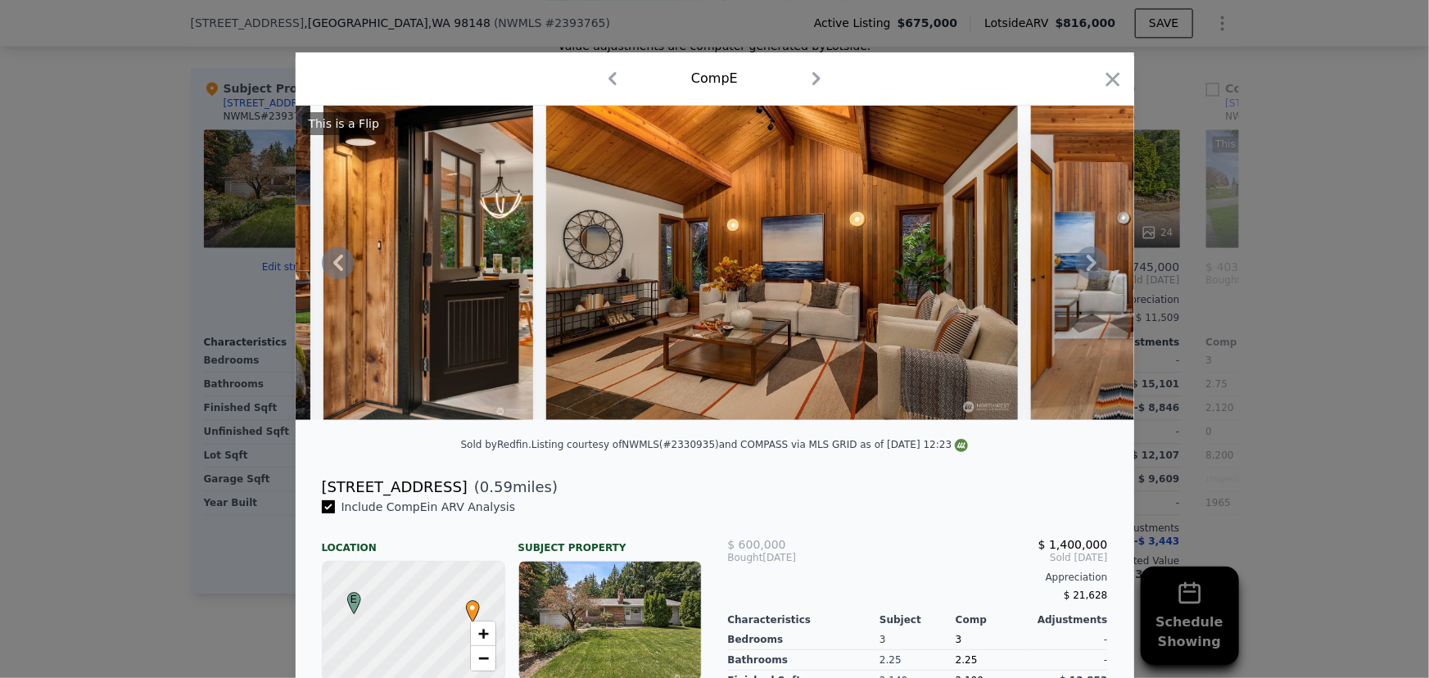
click at [1088, 263] on icon at bounding box center [1092, 263] width 33 height 33
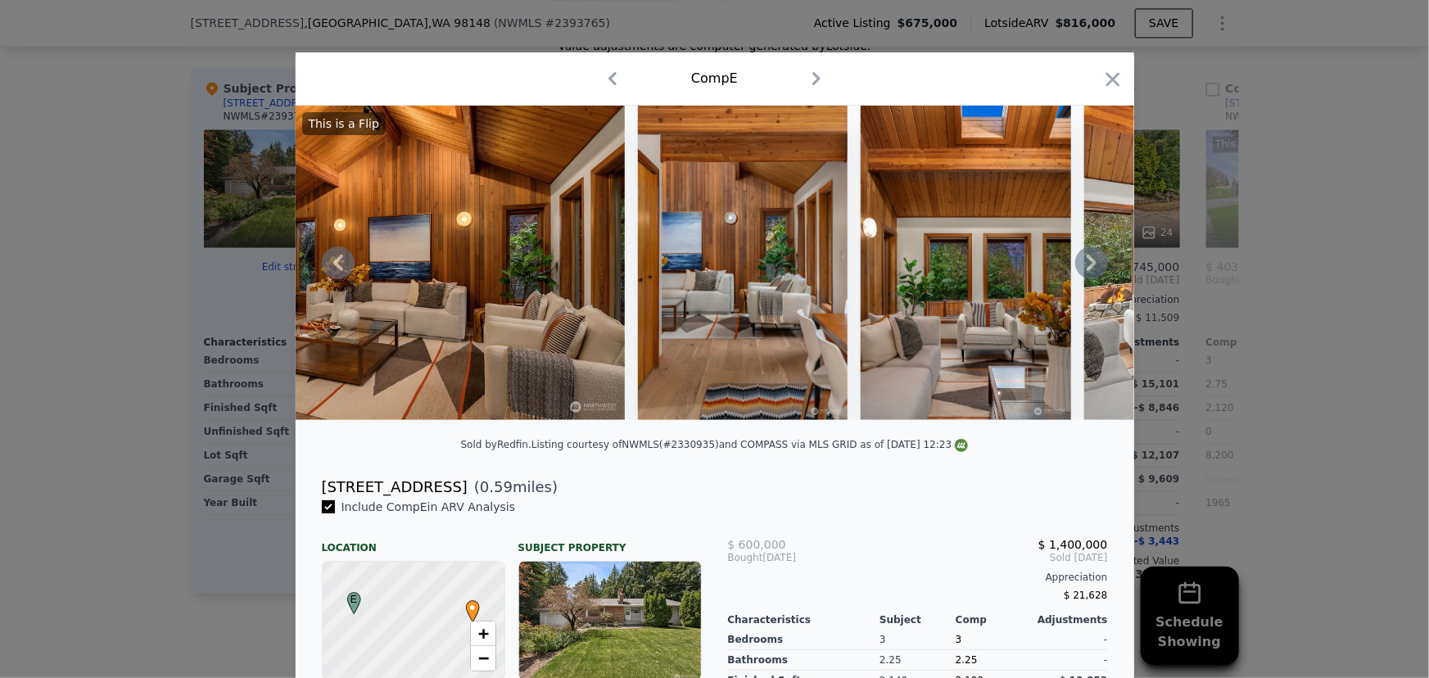
click at [1088, 263] on icon at bounding box center [1092, 263] width 33 height 33
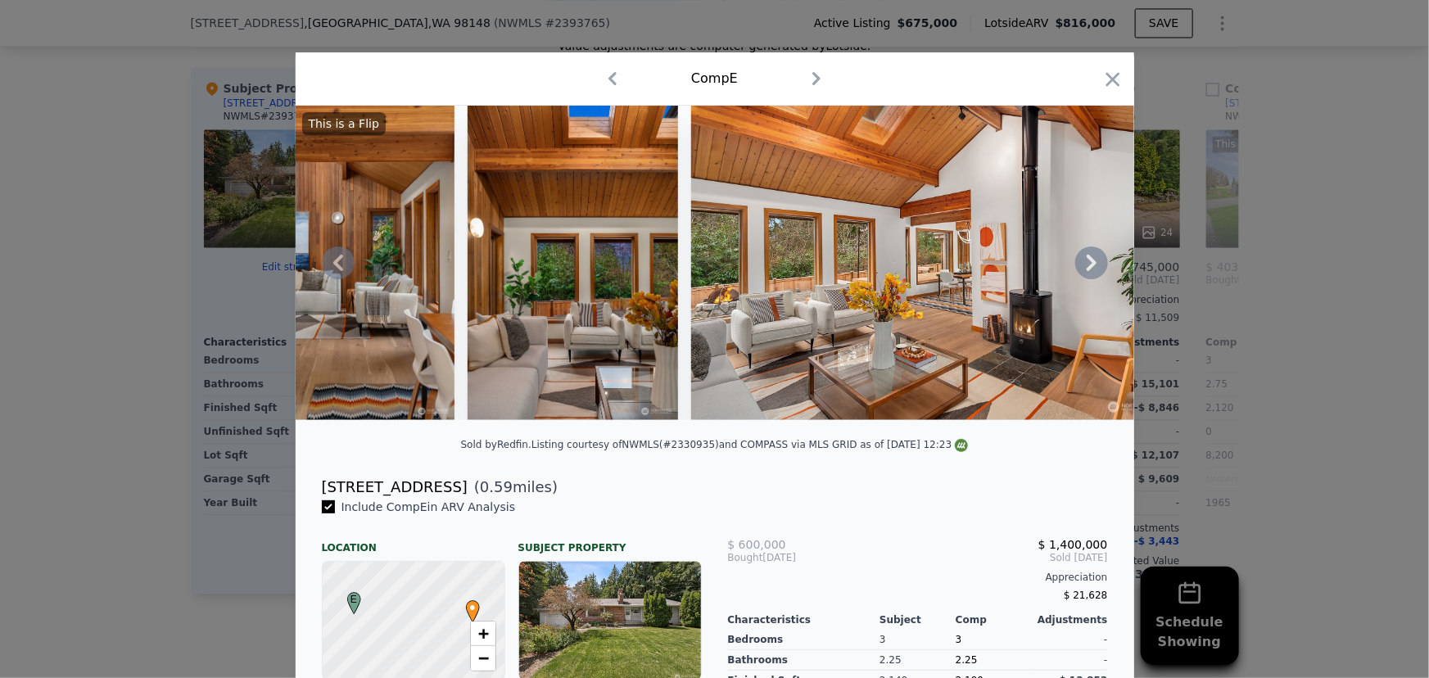
click at [1088, 263] on icon at bounding box center [1092, 263] width 33 height 33
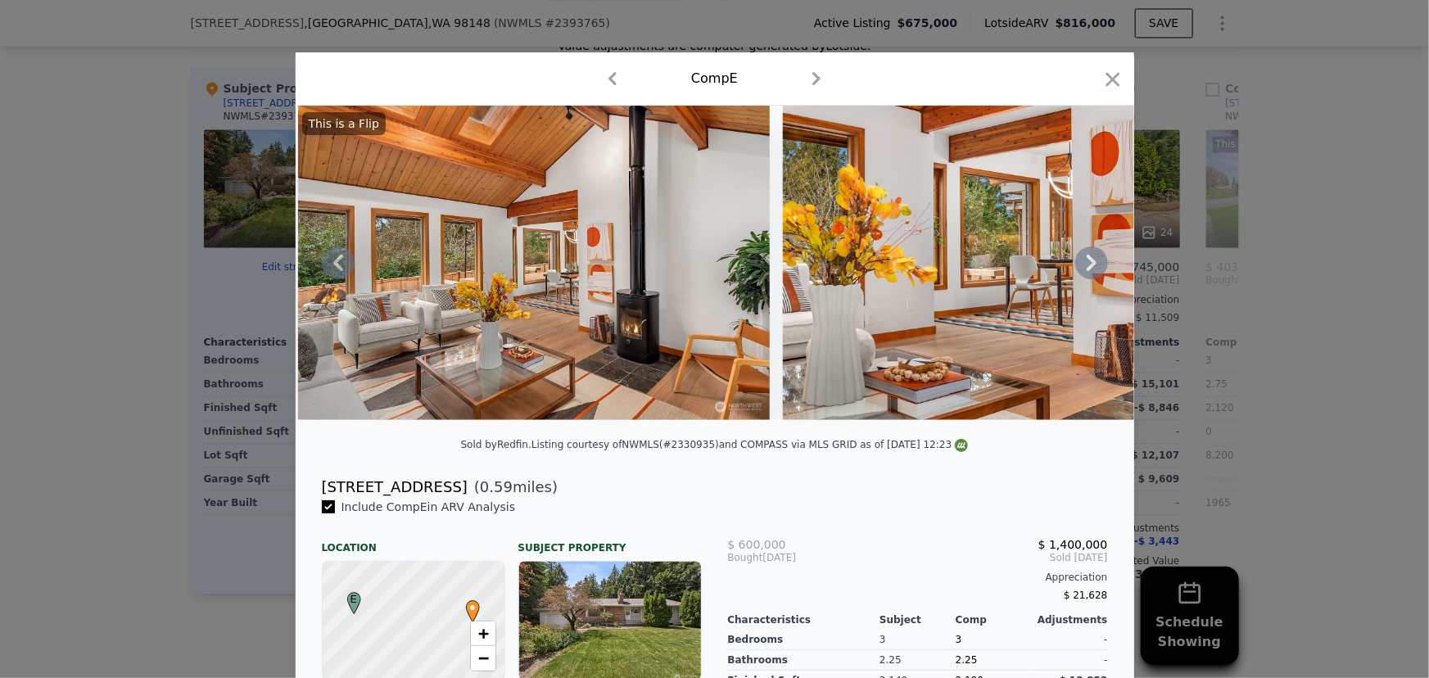
click at [1088, 263] on icon at bounding box center [1092, 263] width 33 height 33
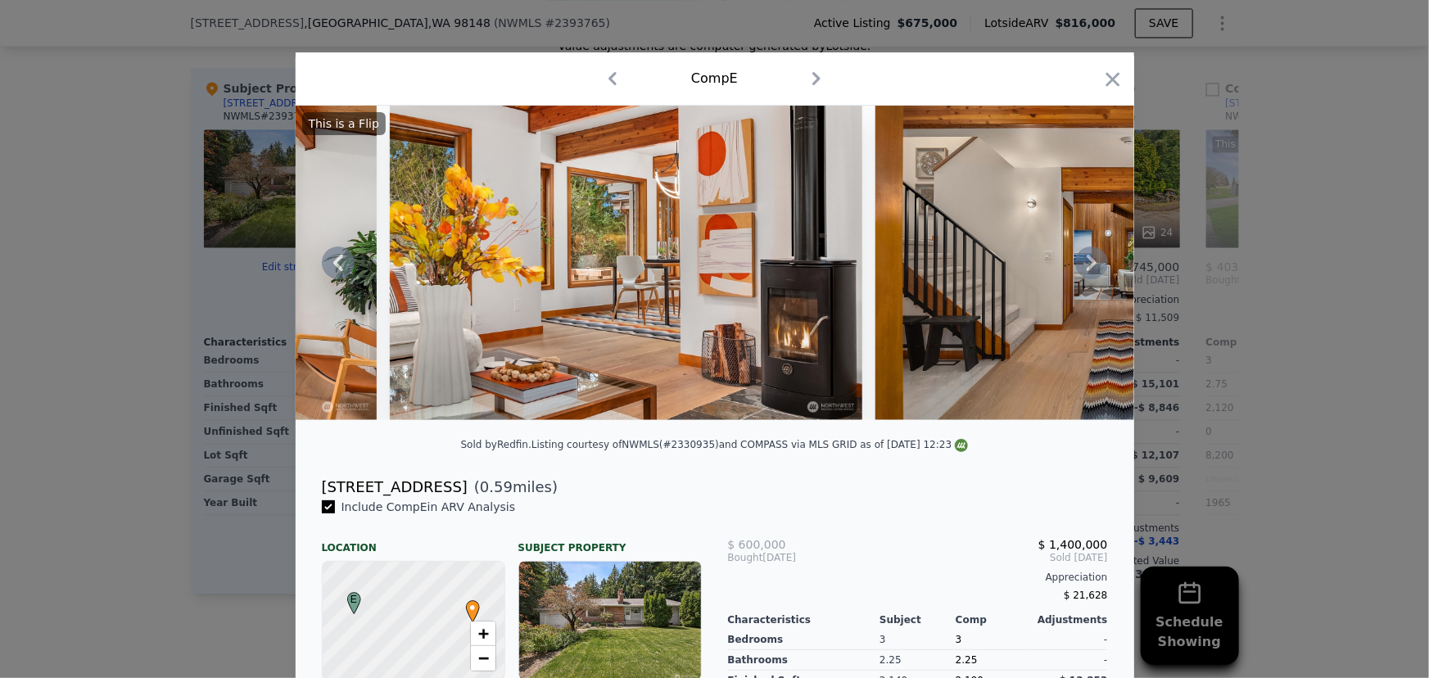
click at [1088, 263] on icon at bounding box center [1092, 263] width 33 height 33
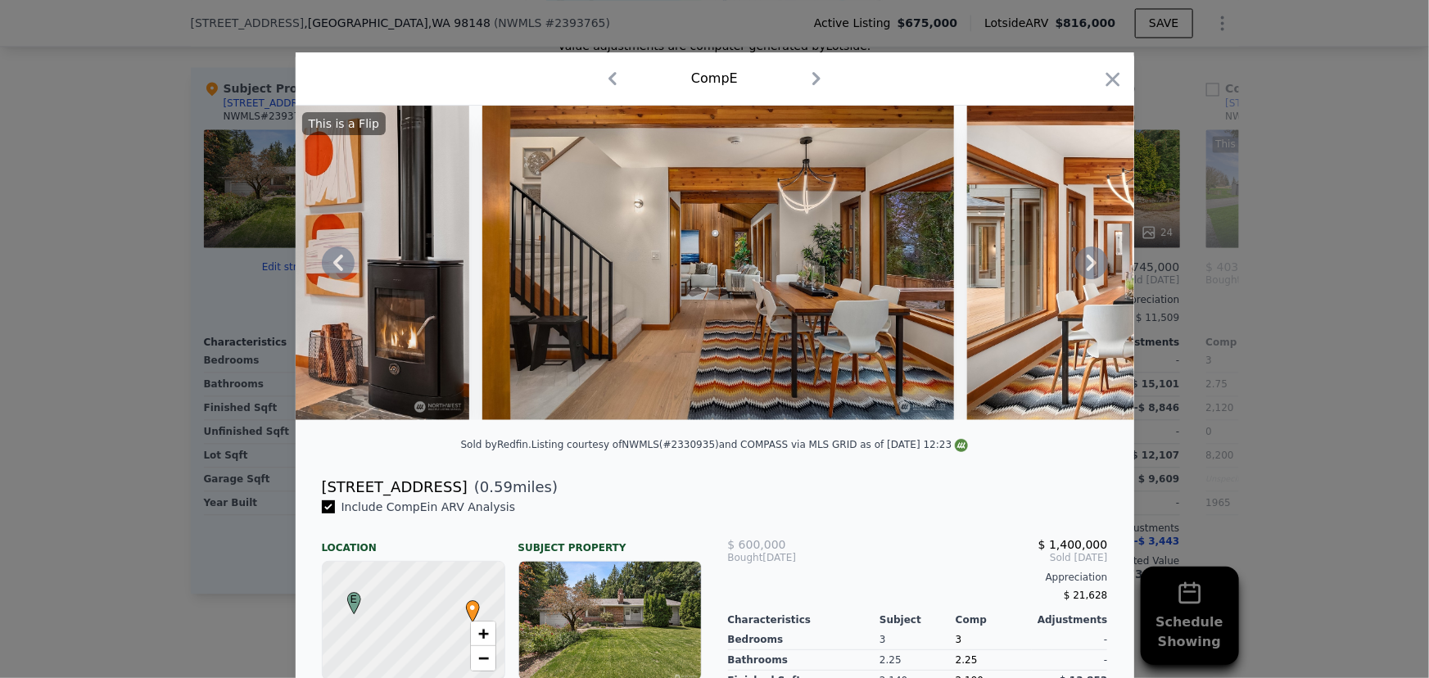
click at [1088, 263] on icon at bounding box center [1092, 263] width 33 height 33
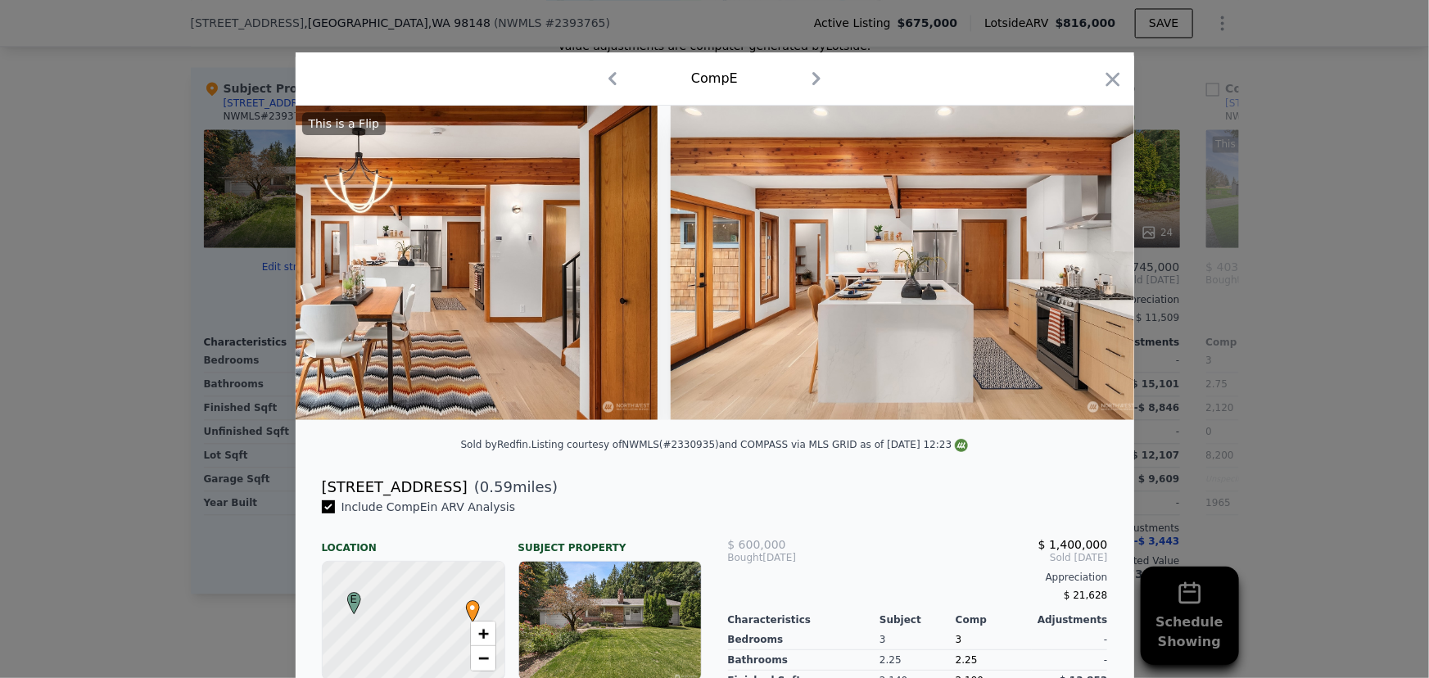
scroll to position [0, 3932]
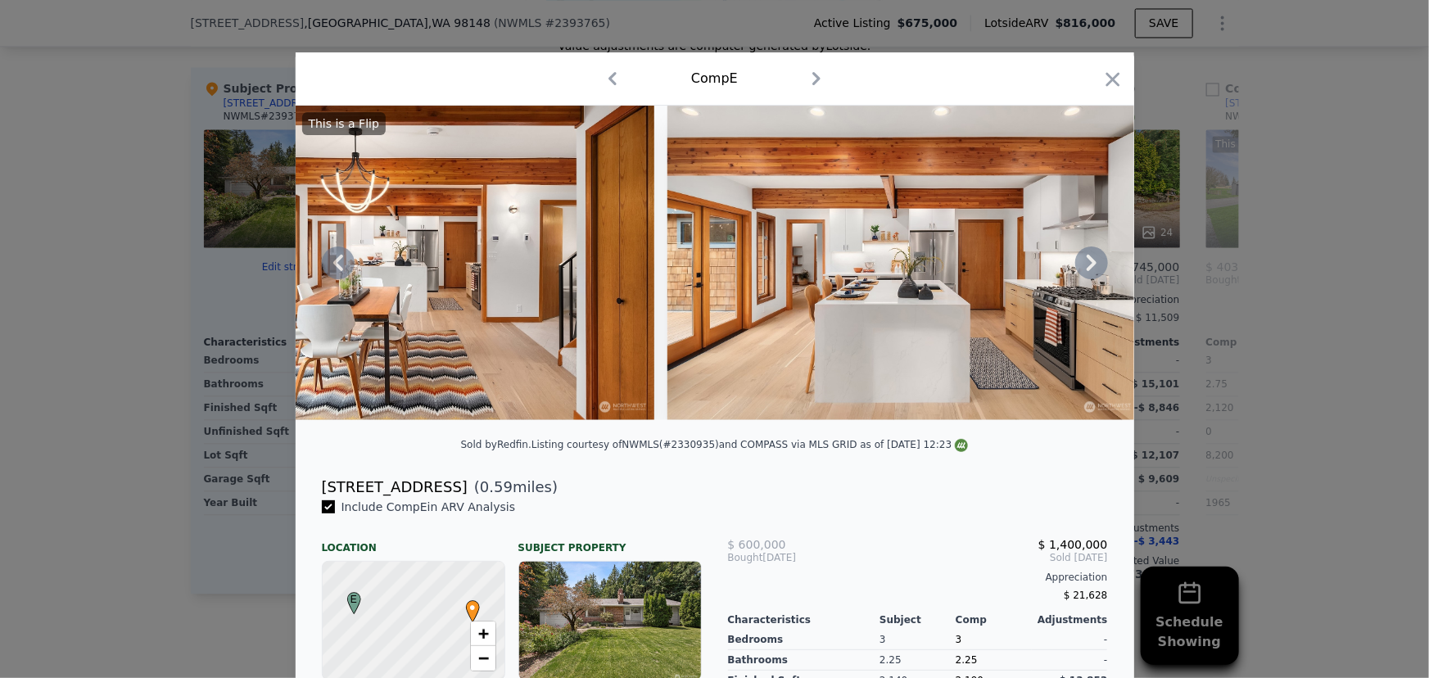
click at [1088, 263] on div "This is a Flip" at bounding box center [715, 263] width 839 height 315
click at [1088, 264] on icon at bounding box center [1092, 263] width 33 height 33
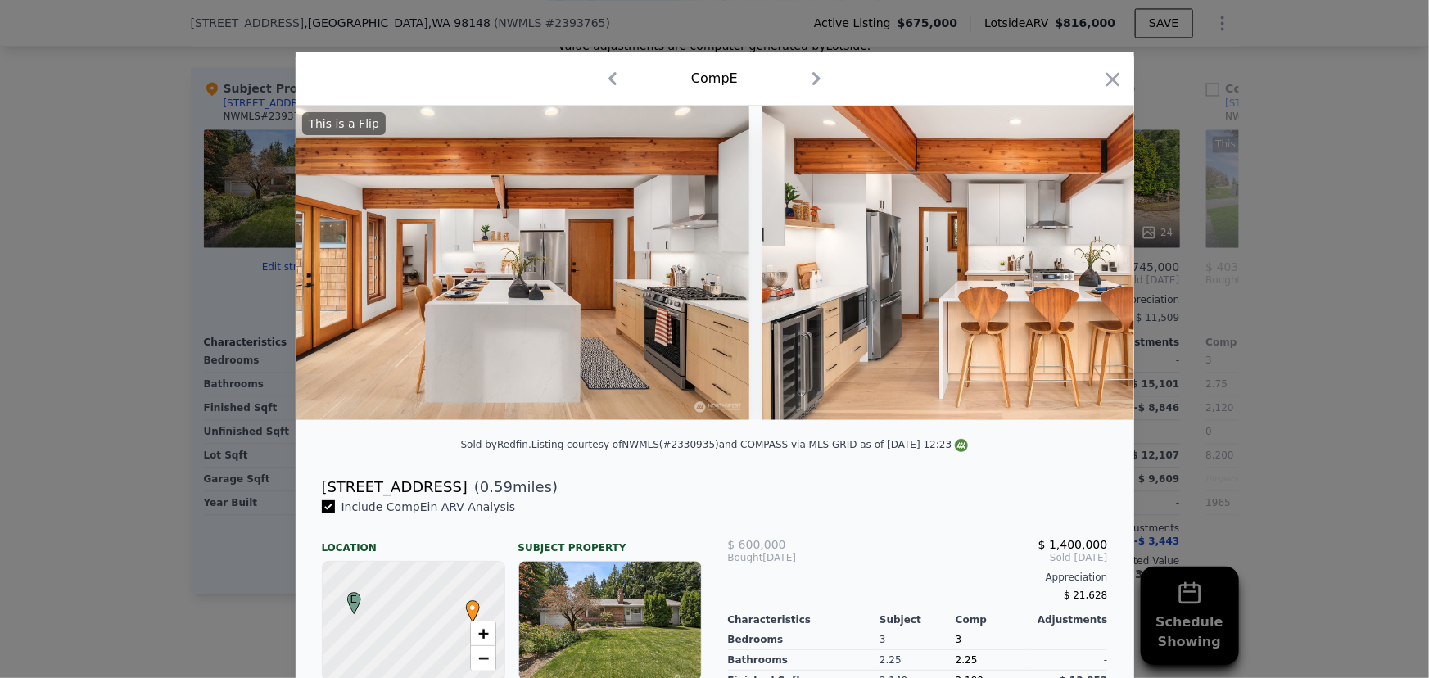
scroll to position [0, 4325]
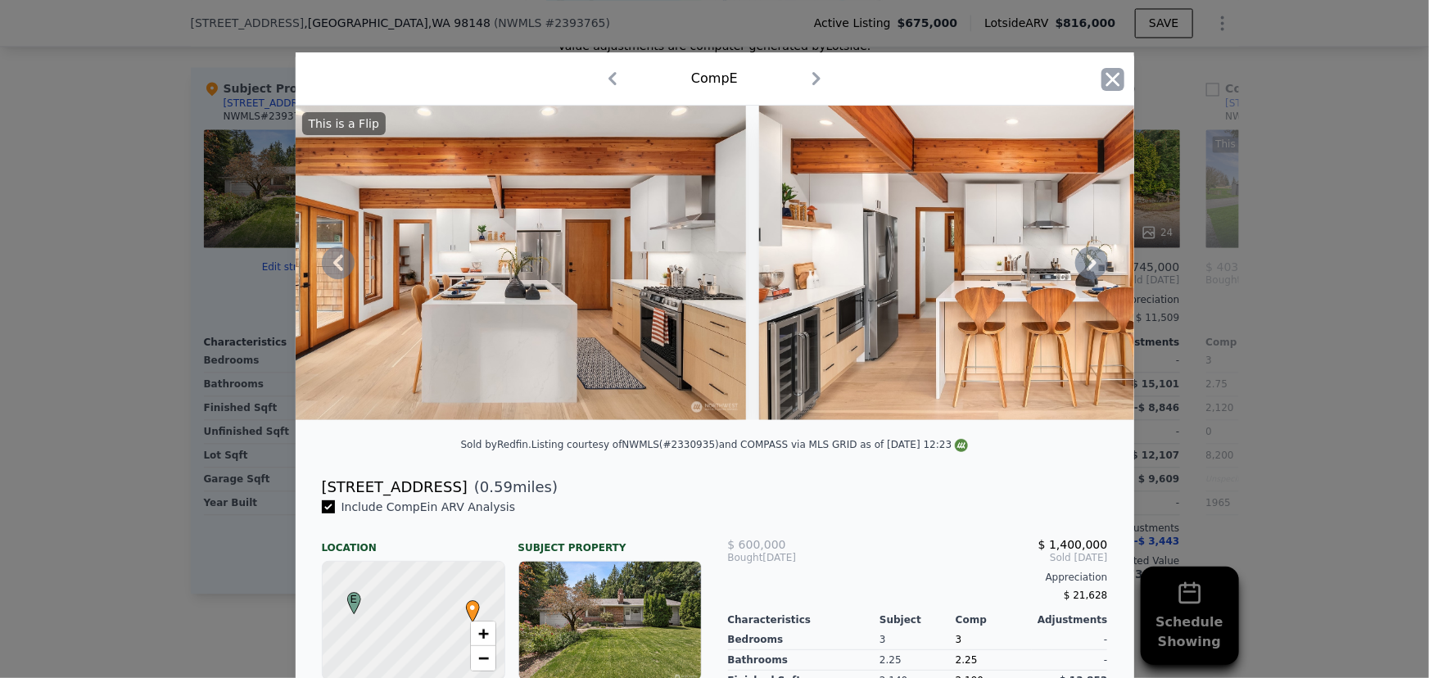
click at [1111, 85] on icon "button" at bounding box center [1113, 79] width 23 height 23
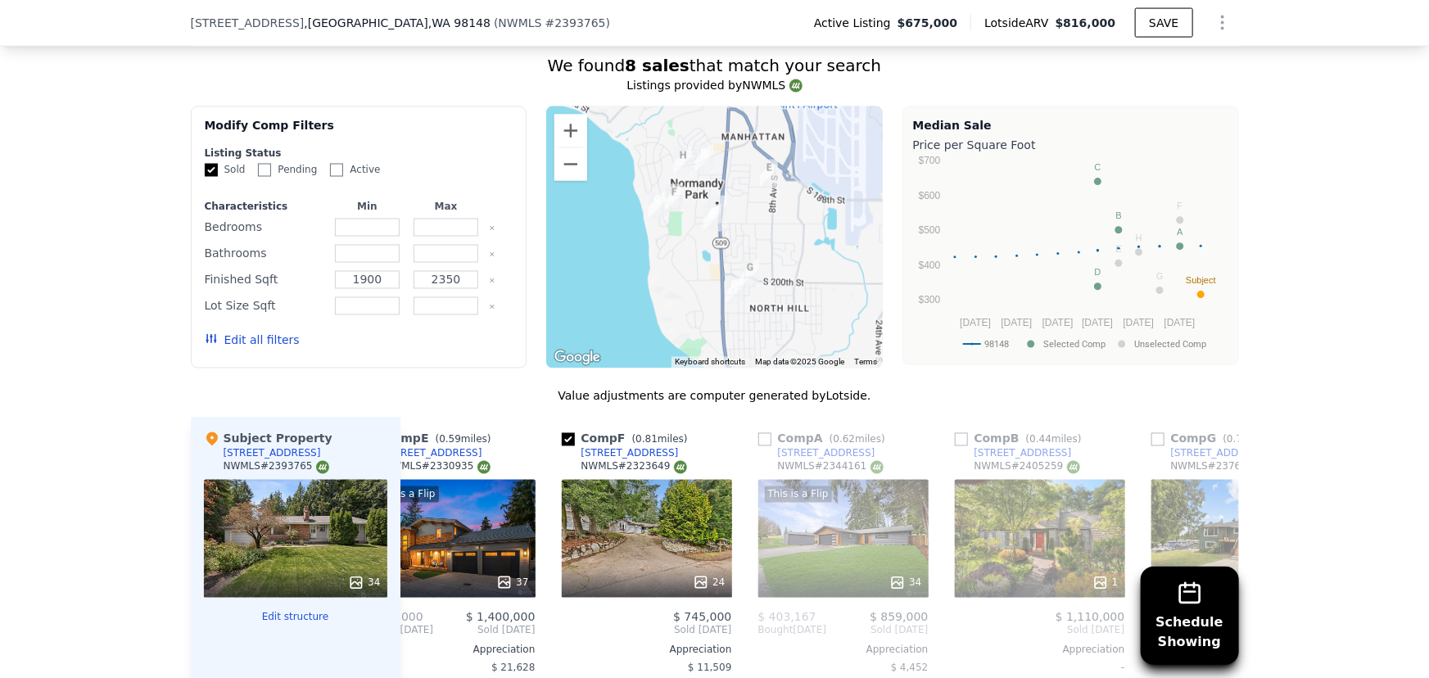
scroll to position [1483, 0]
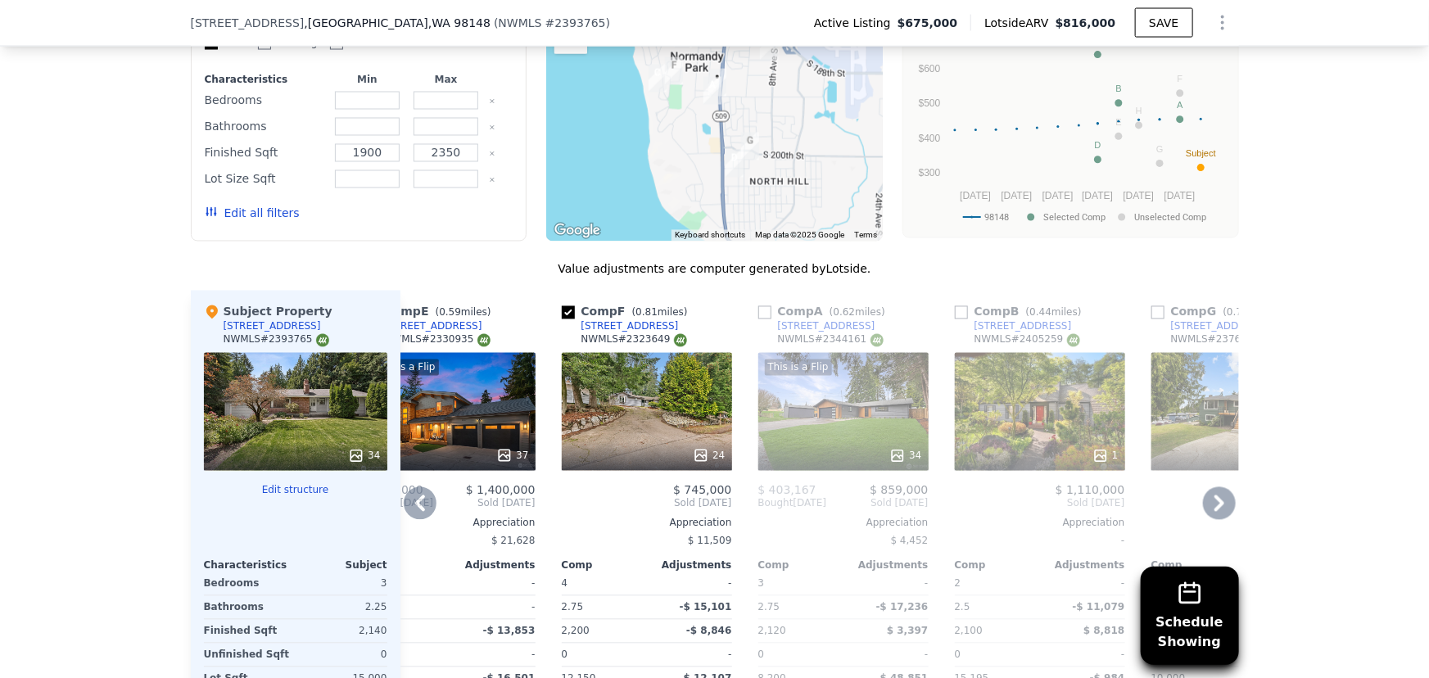
click at [820, 412] on div "This is a Flip 34" at bounding box center [844, 412] width 170 height 118
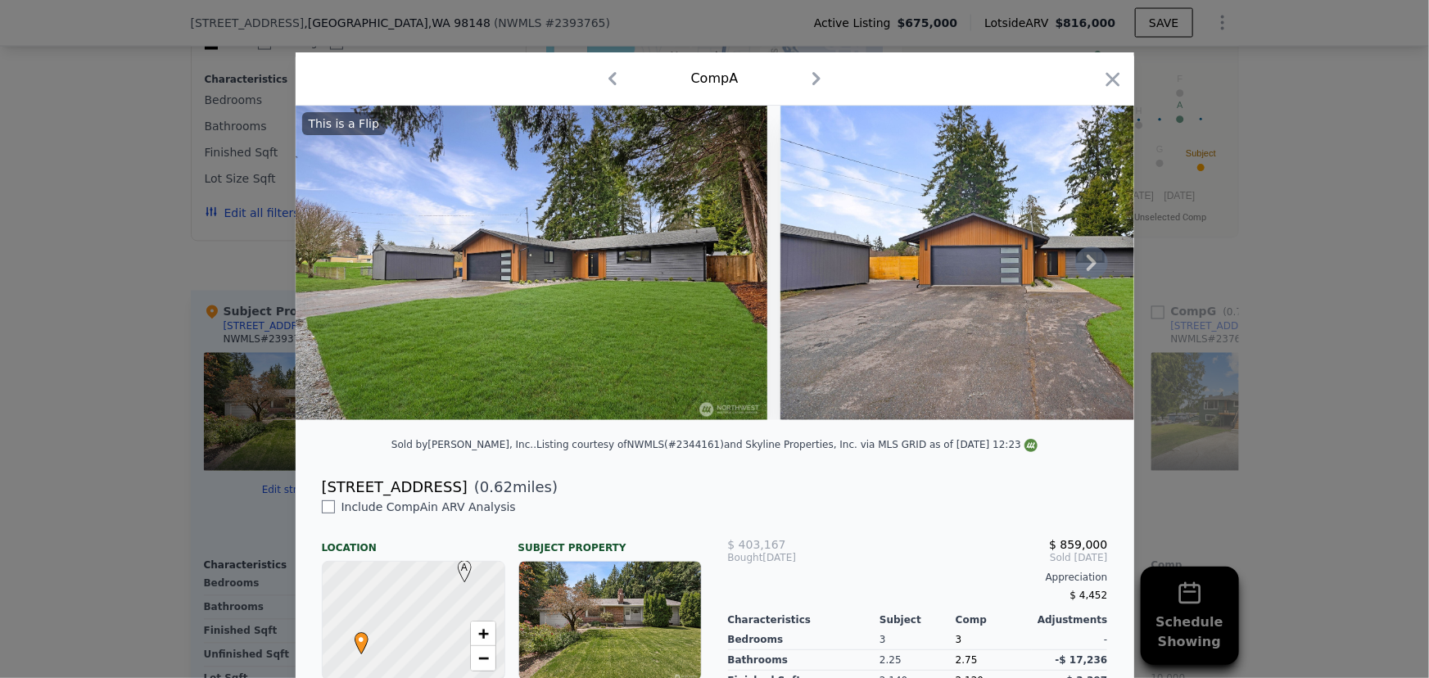
click at [1082, 267] on icon at bounding box center [1092, 263] width 33 height 33
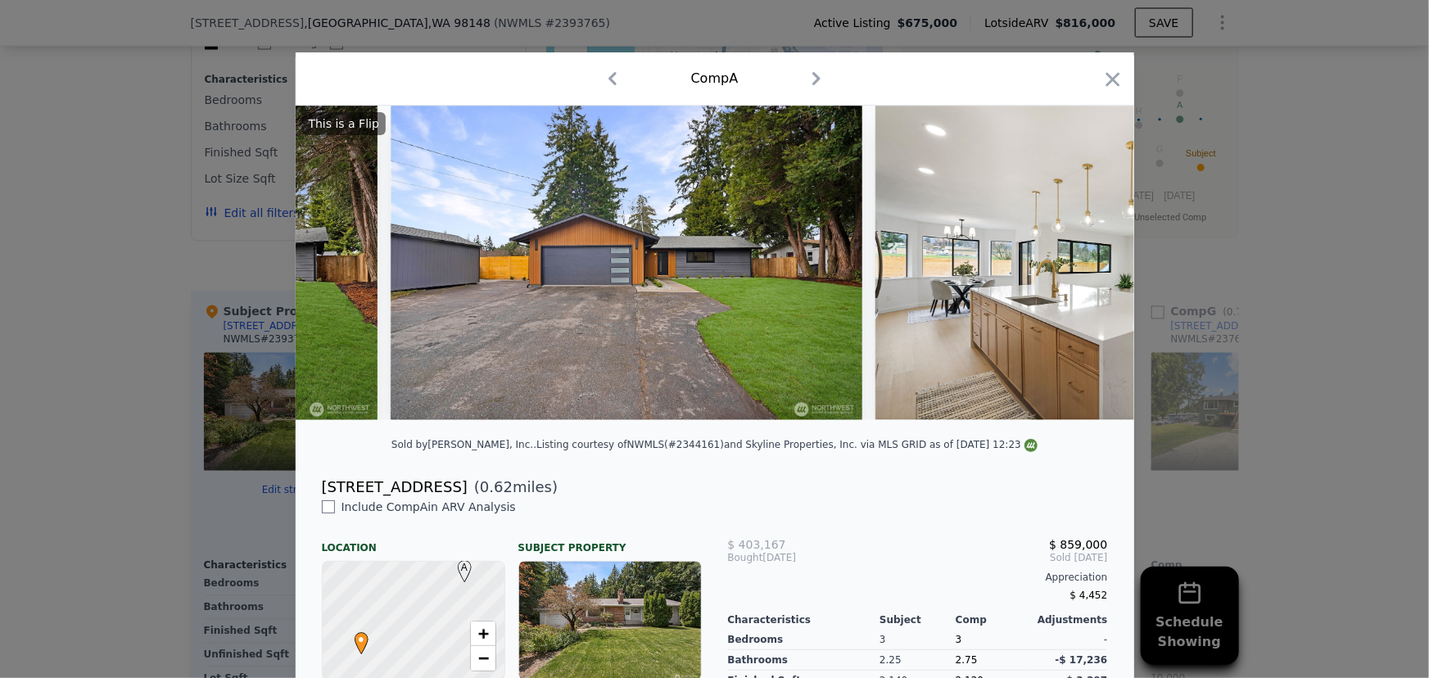
scroll to position [0, 393]
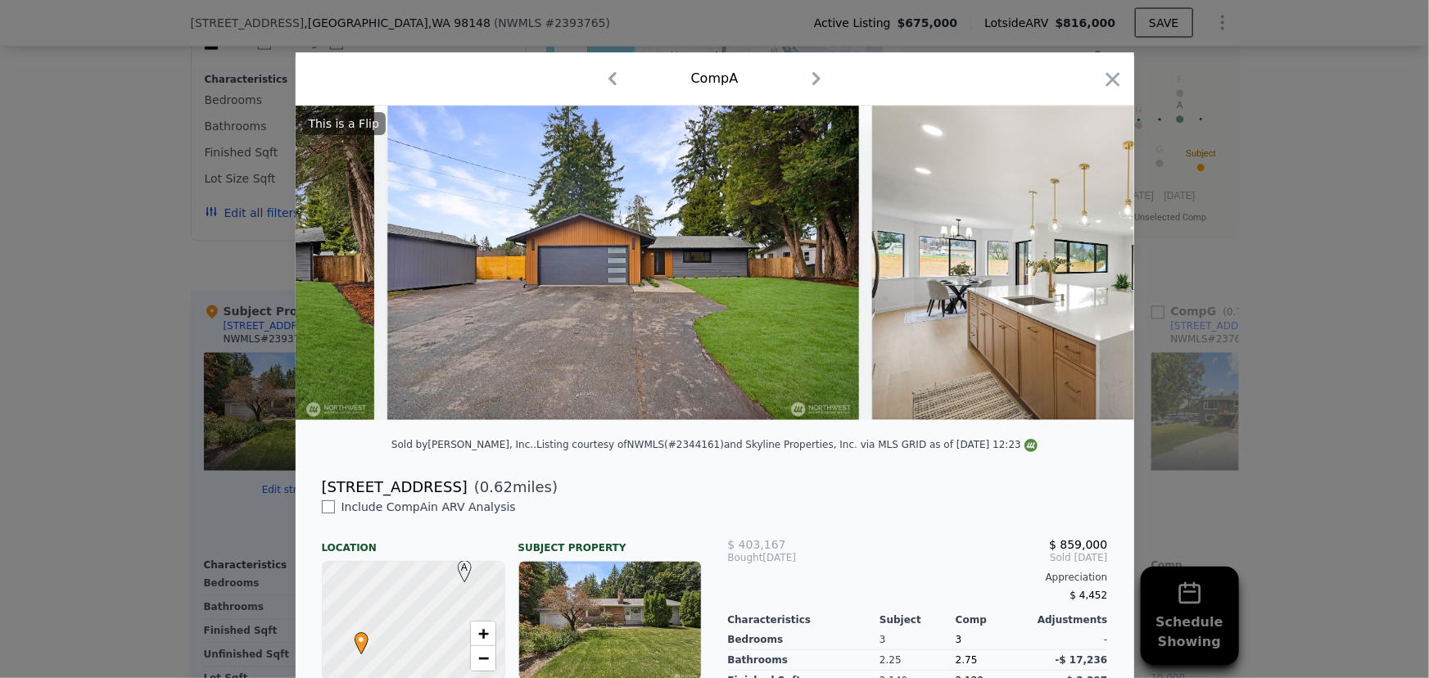
click at [1082, 267] on img at bounding box center [1108, 263] width 472 height 315
click at [1082, 267] on icon at bounding box center [1092, 263] width 33 height 33
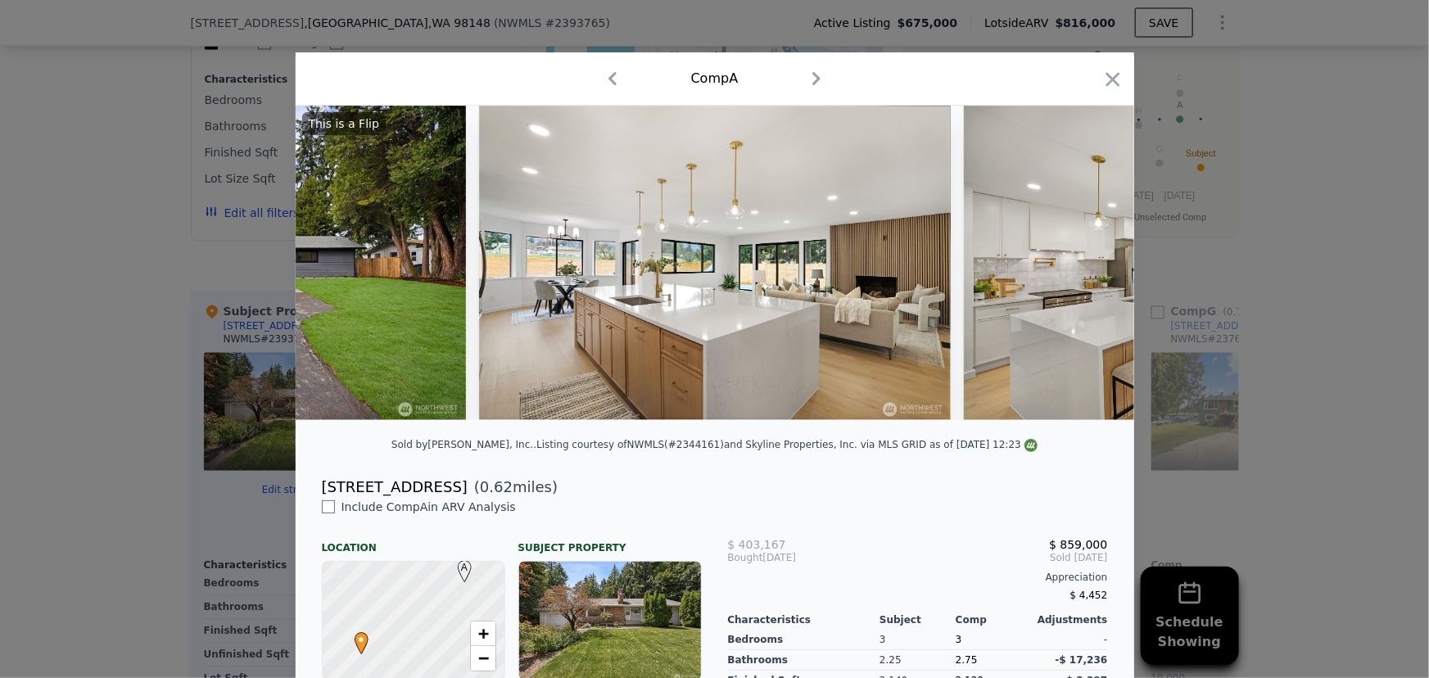
click at [1082, 267] on div "This is a Flip" at bounding box center [715, 263] width 839 height 315
click at [1082, 267] on icon at bounding box center [1092, 263] width 33 height 33
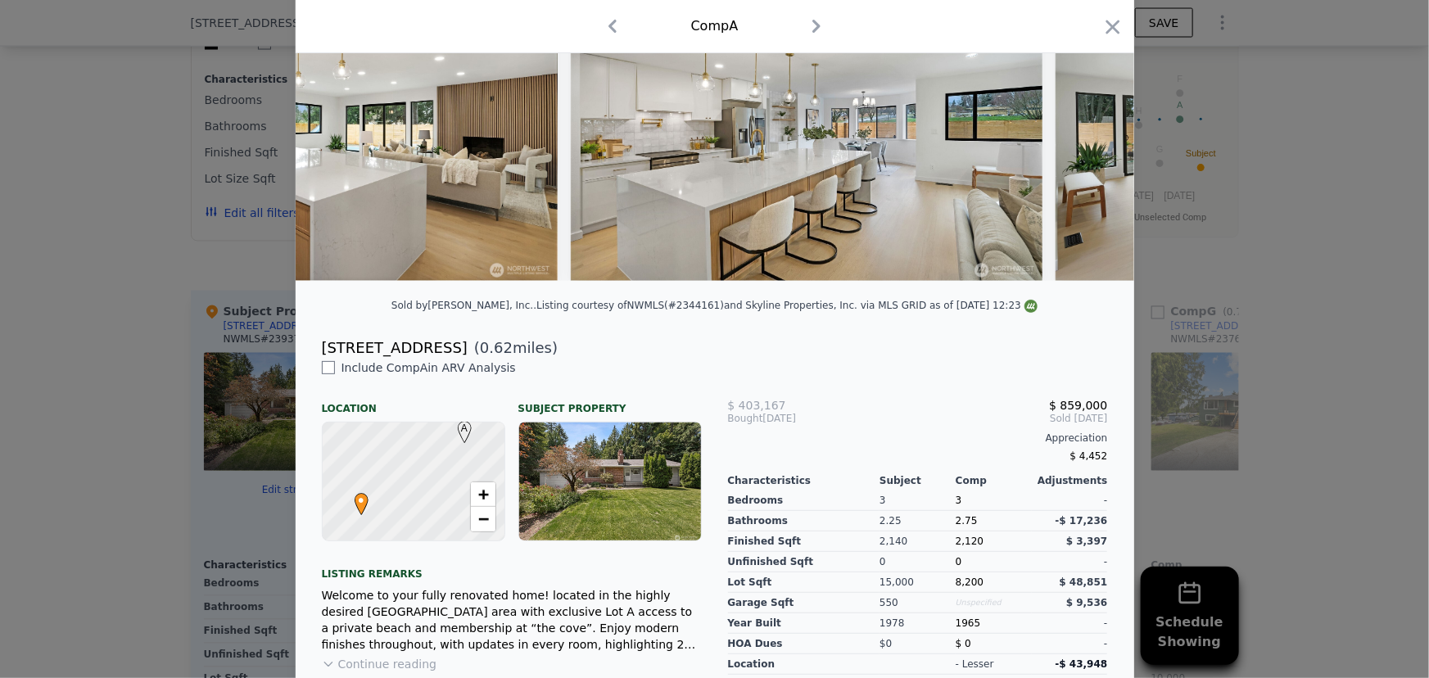
scroll to position [0, 0]
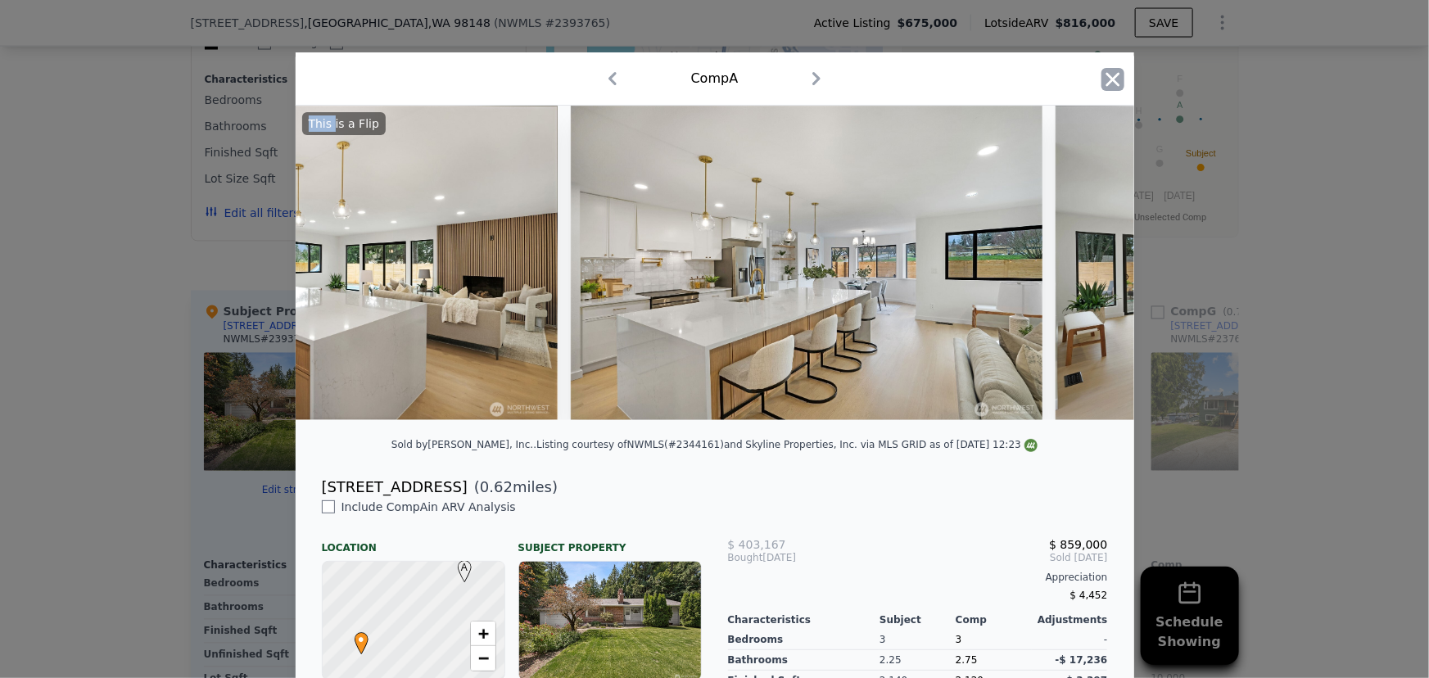
click at [1108, 84] on icon "button" at bounding box center [1113, 79] width 23 height 23
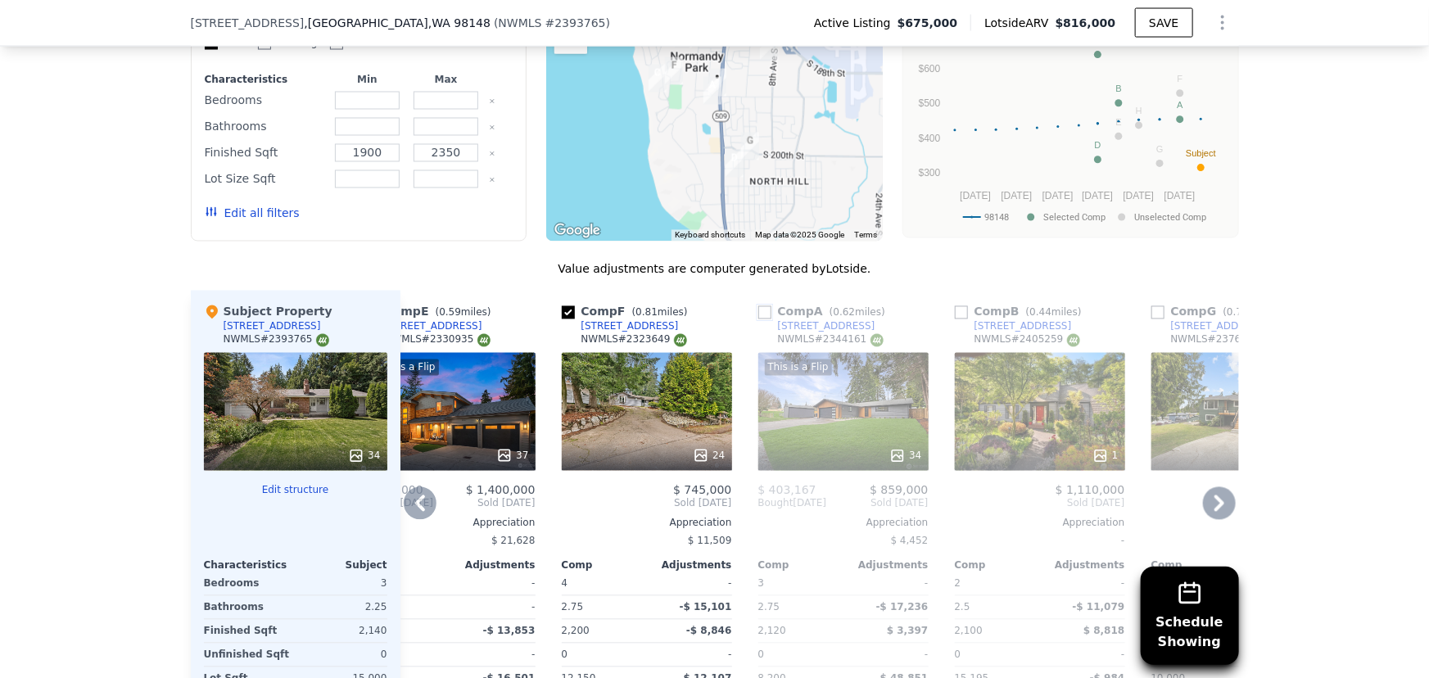
click at [759, 319] on input "checkbox" at bounding box center [765, 312] width 13 height 13
checkbox input "true"
